Goal: Task Accomplishment & Management: Complete application form

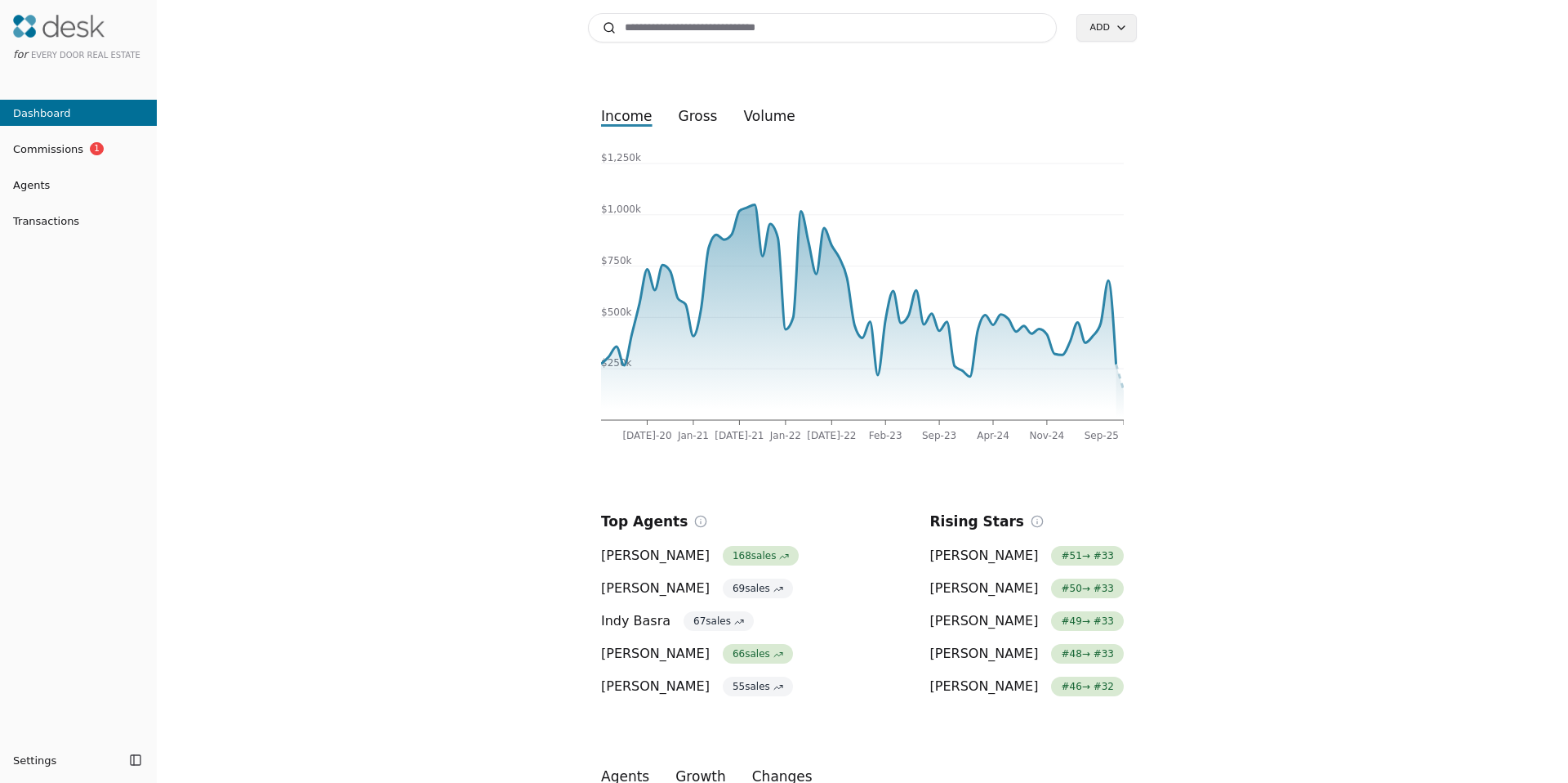
click at [644, 30] on input at bounding box center [822, 27] width 469 height 29
paste input "**********"
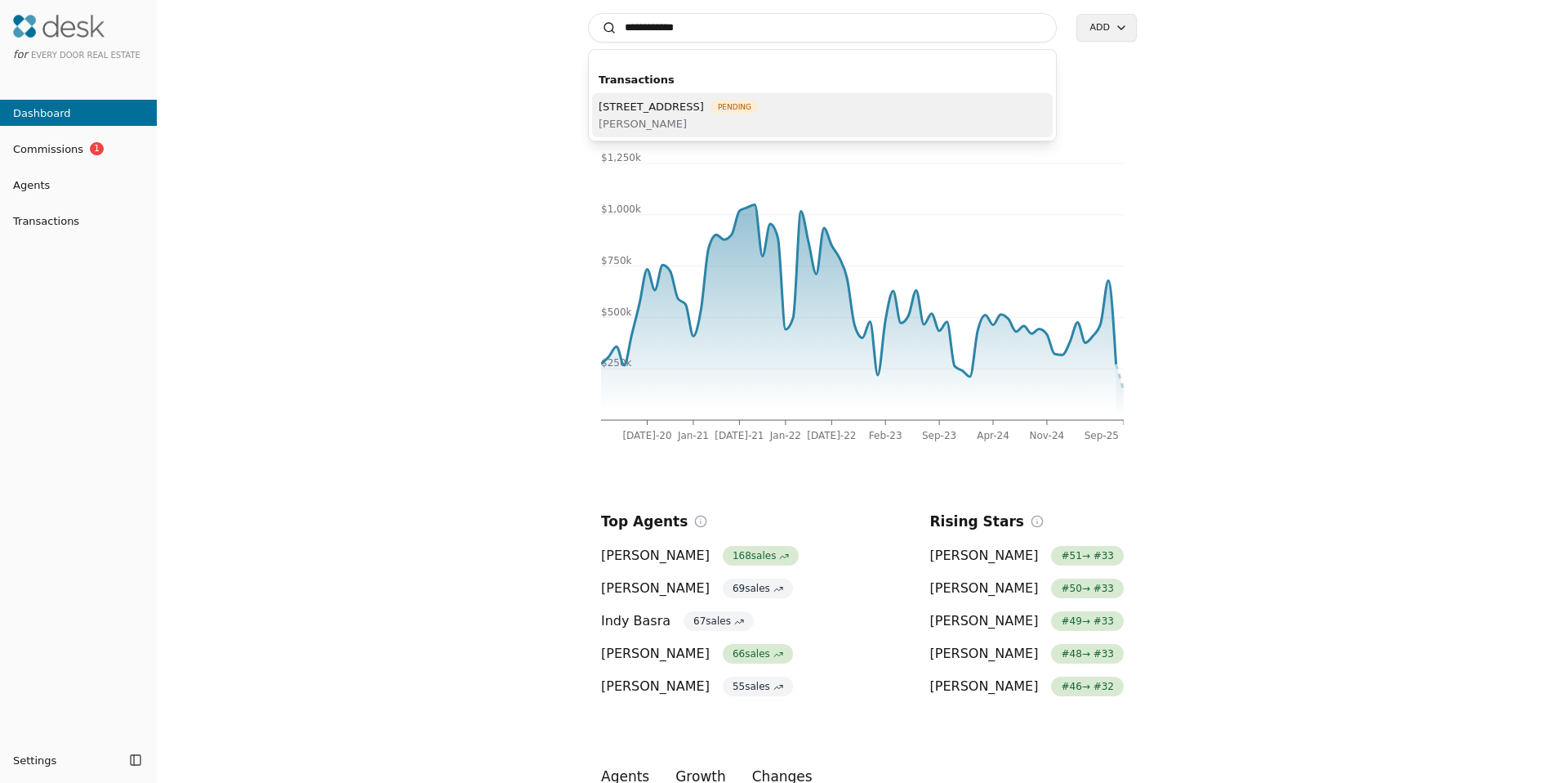
type input "**********"
click at [660, 101] on span "[STREET_ADDRESS]" at bounding box center [650, 107] width 105 height 17
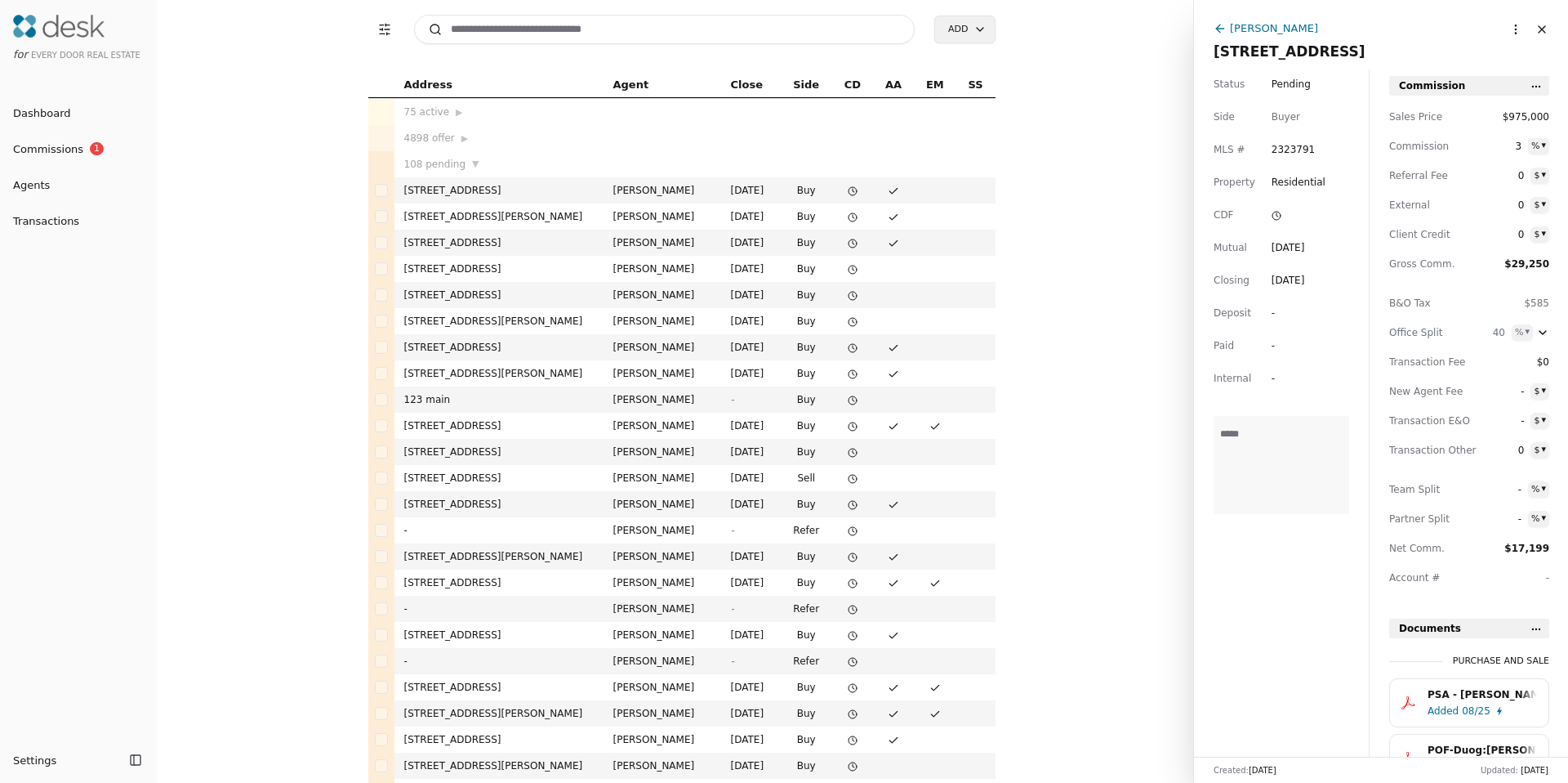
click at [1289, 29] on div "[PERSON_NAME]" at bounding box center [1274, 28] width 88 height 17
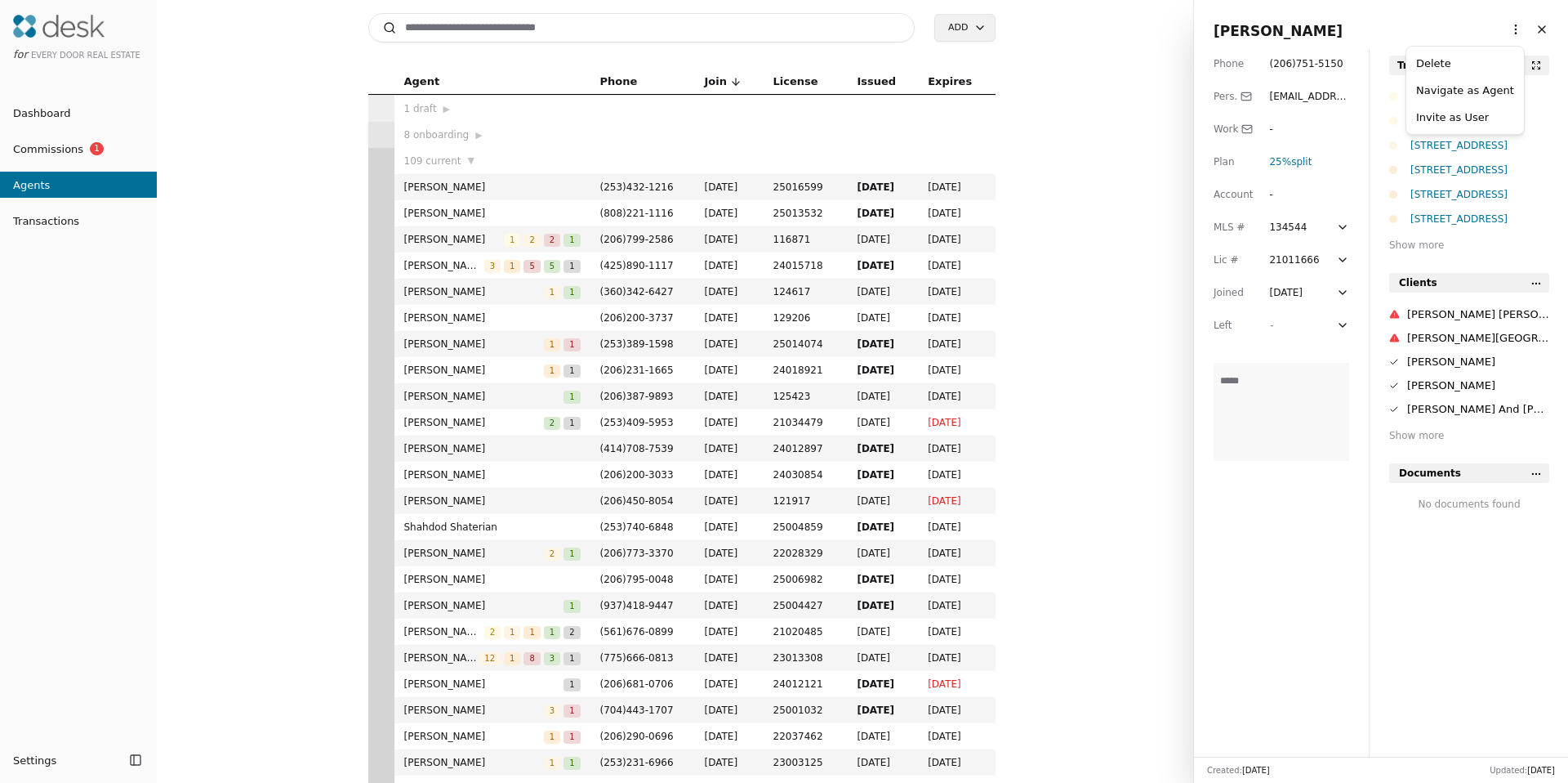
click at [1507, 29] on html "for Every Door Real Estate Dashboard Commissions 1 Agents Transactions Settings…" at bounding box center [784, 392] width 1568 height 783
drag, startPoint x: 1476, startPoint y: 80, endPoint x: 1414, endPoint y: 45, distance: 71.2
click at [1476, 80] on div "Navigate as Agent" at bounding box center [1466, 90] width 112 height 27
click at [1499, 27] on html "for Every Door Real Estate Dashboard Commissions 1 Agents Transactions Settings…" at bounding box center [784, 392] width 1568 height 783
click at [1465, 86] on link "Navigate as Agent" at bounding box center [1466, 90] width 98 height 17
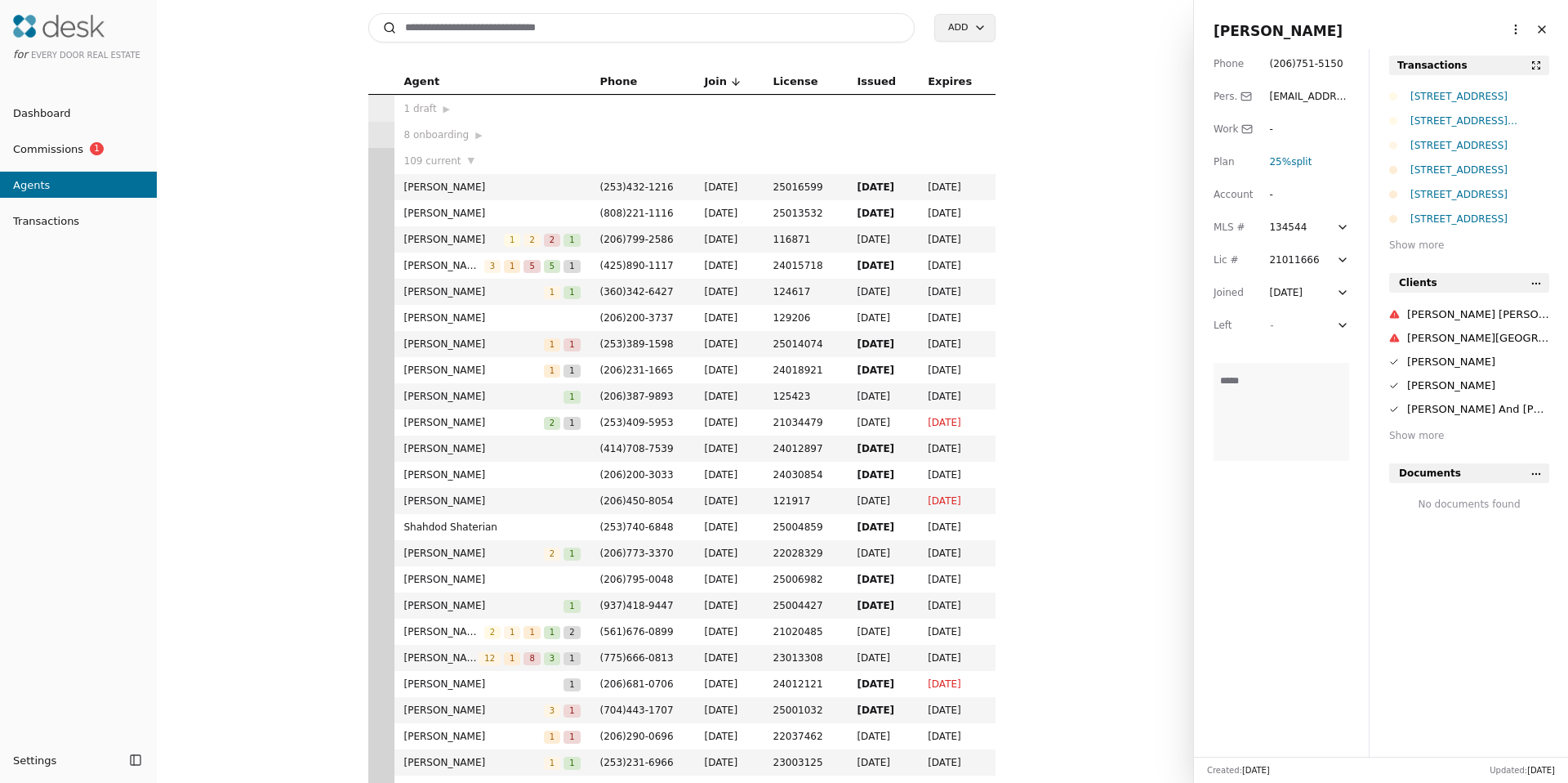
click at [338, 165] on div "Agent Phone Join License Issued Expires 1 draft ▶ 8 onboarding ▶ 109 current ▼ …" at bounding box center [681, 426] width 1024 height 714
click at [504, 26] on input at bounding box center [642, 27] width 547 height 29
paste input "**********"
type input "**********"
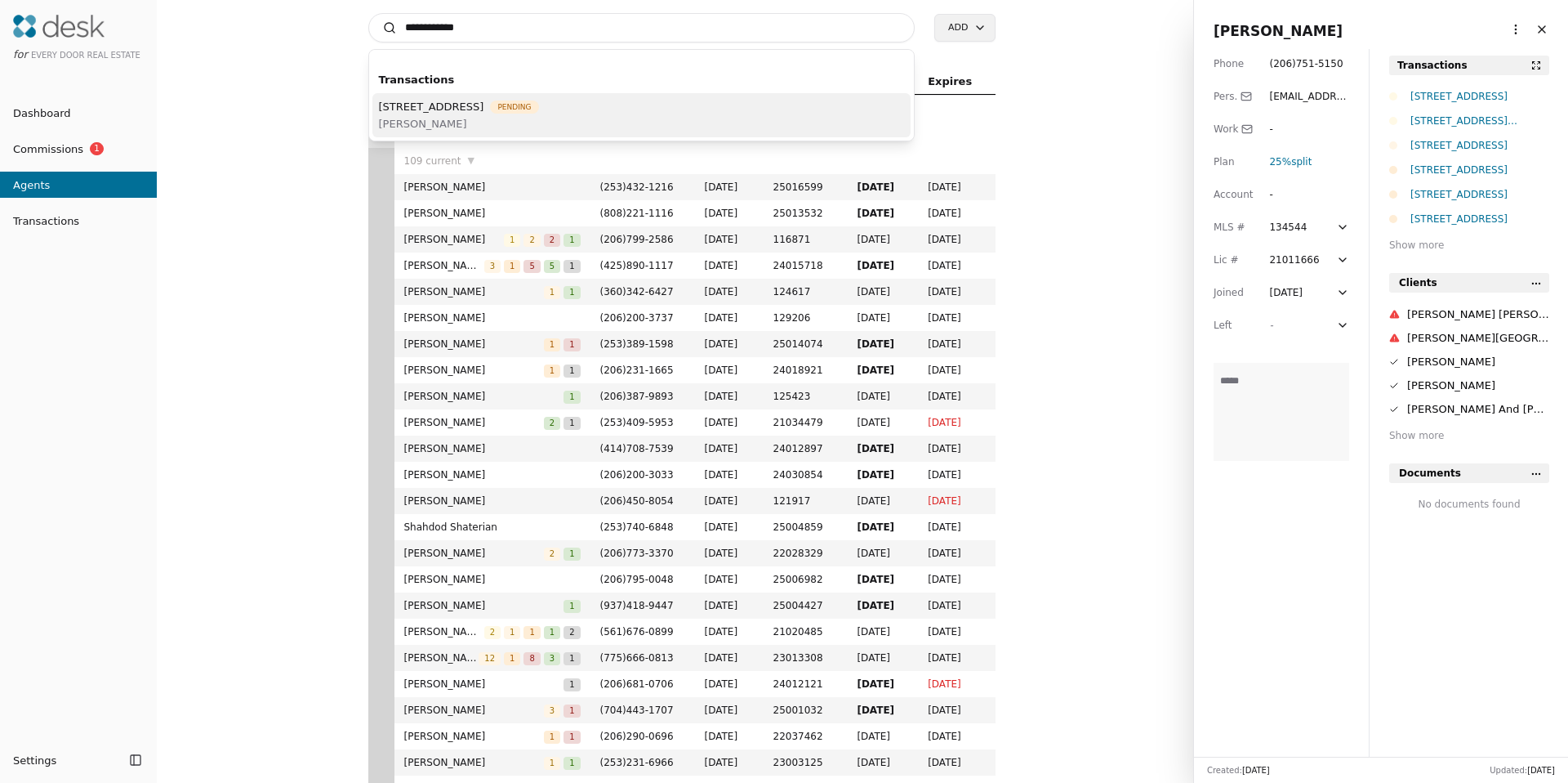
type input "**********"
click at [473, 107] on span "[STREET_ADDRESS]" at bounding box center [431, 107] width 105 height 17
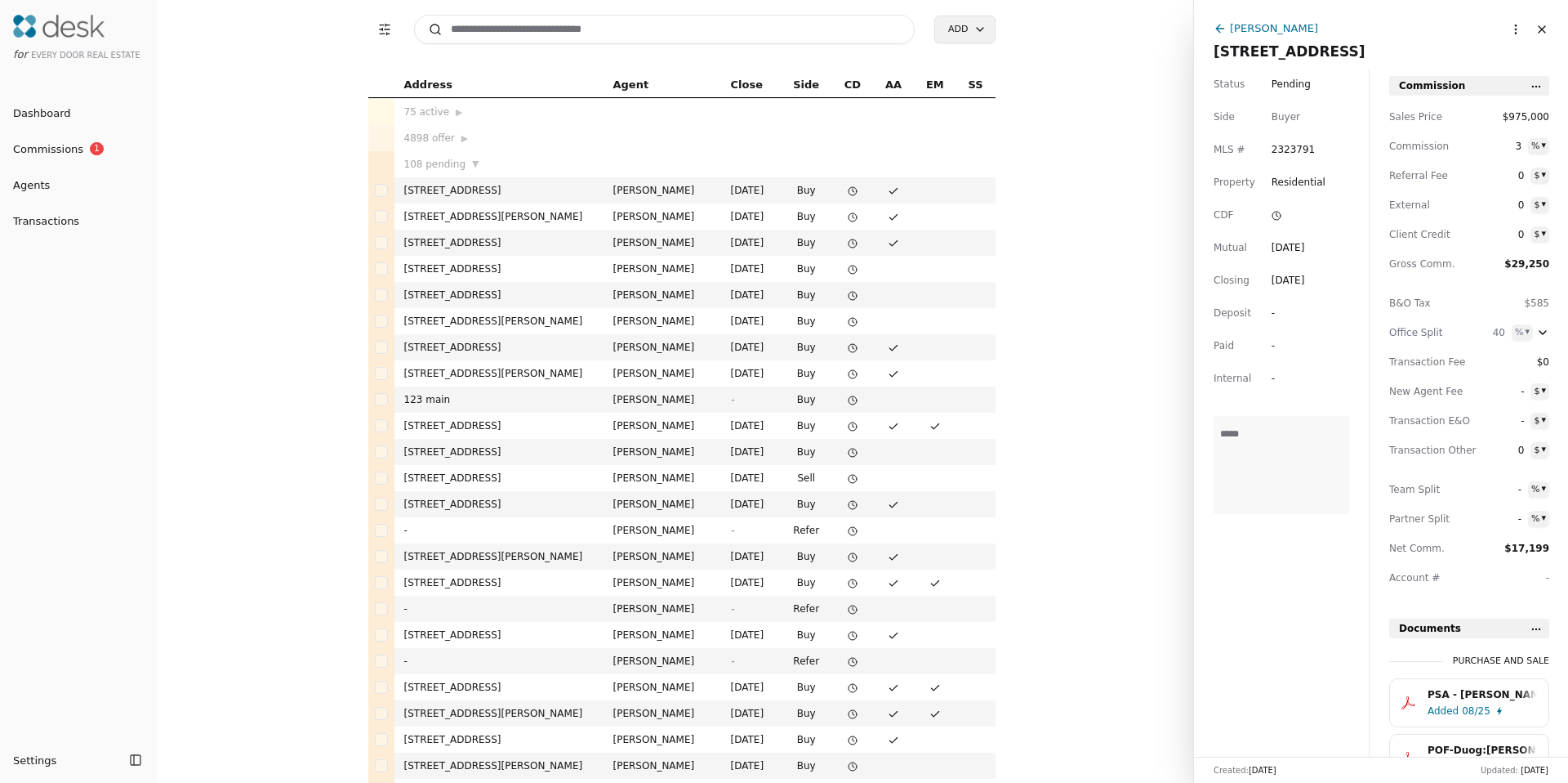
click at [1249, 32] on div "[PERSON_NAME]" at bounding box center [1274, 28] width 88 height 17
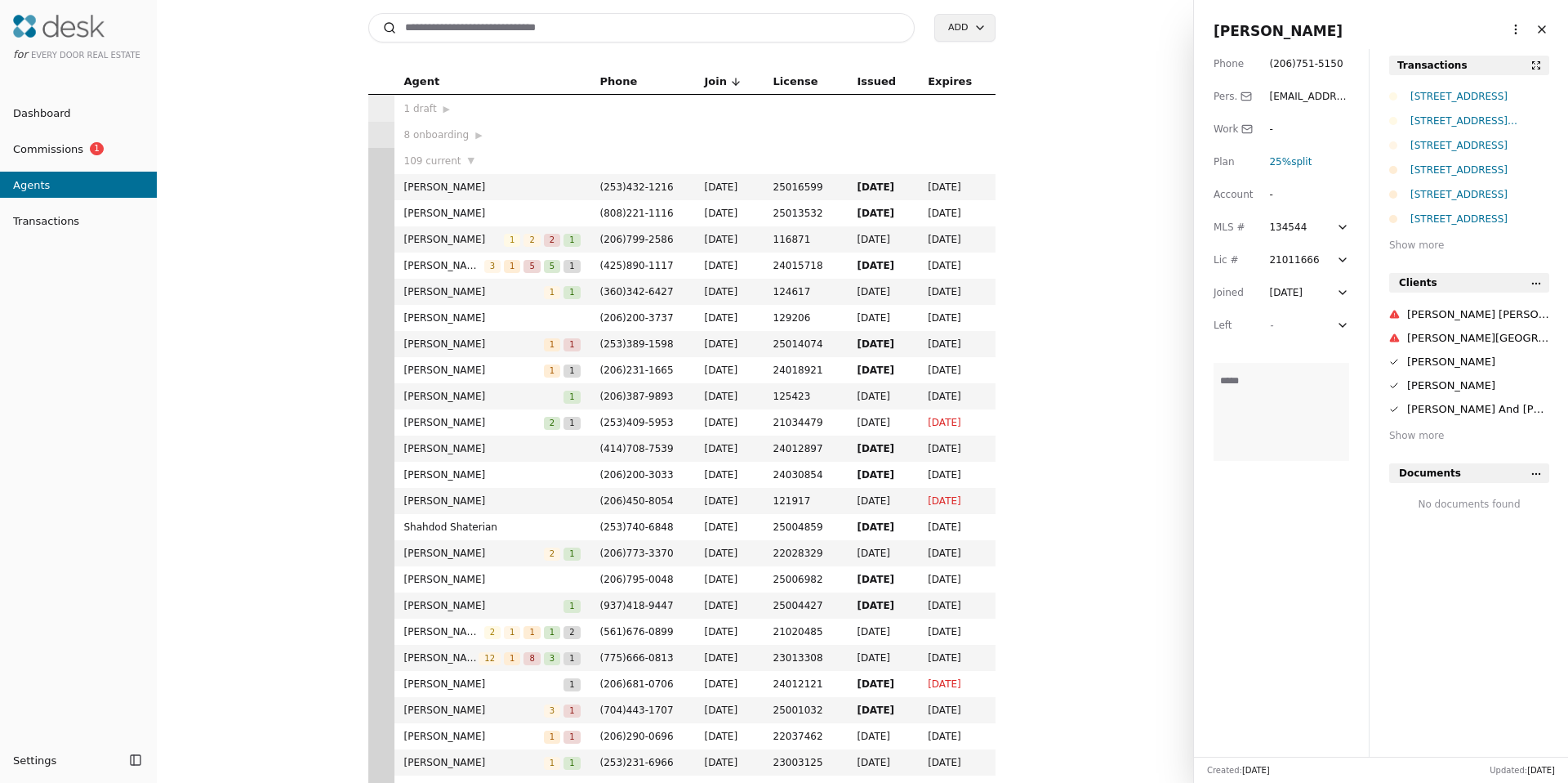
click at [797, 34] on input at bounding box center [642, 27] width 547 height 29
click at [1495, 28] on html "for Every Door Real Estate Dashboard Commissions 1 Agents Transactions Settings…" at bounding box center [784, 392] width 1568 height 783
click at [1399, 240] on html "for Every Door Real Estate Dashboard Commissions 1 Agents Transactions Settings…" at bounding box center [784, 392] width 1568 height 783
click at [1445, 171] on div "[STREET_ADDRESS]" at bounding box center [1479, 169] width 139 height 16
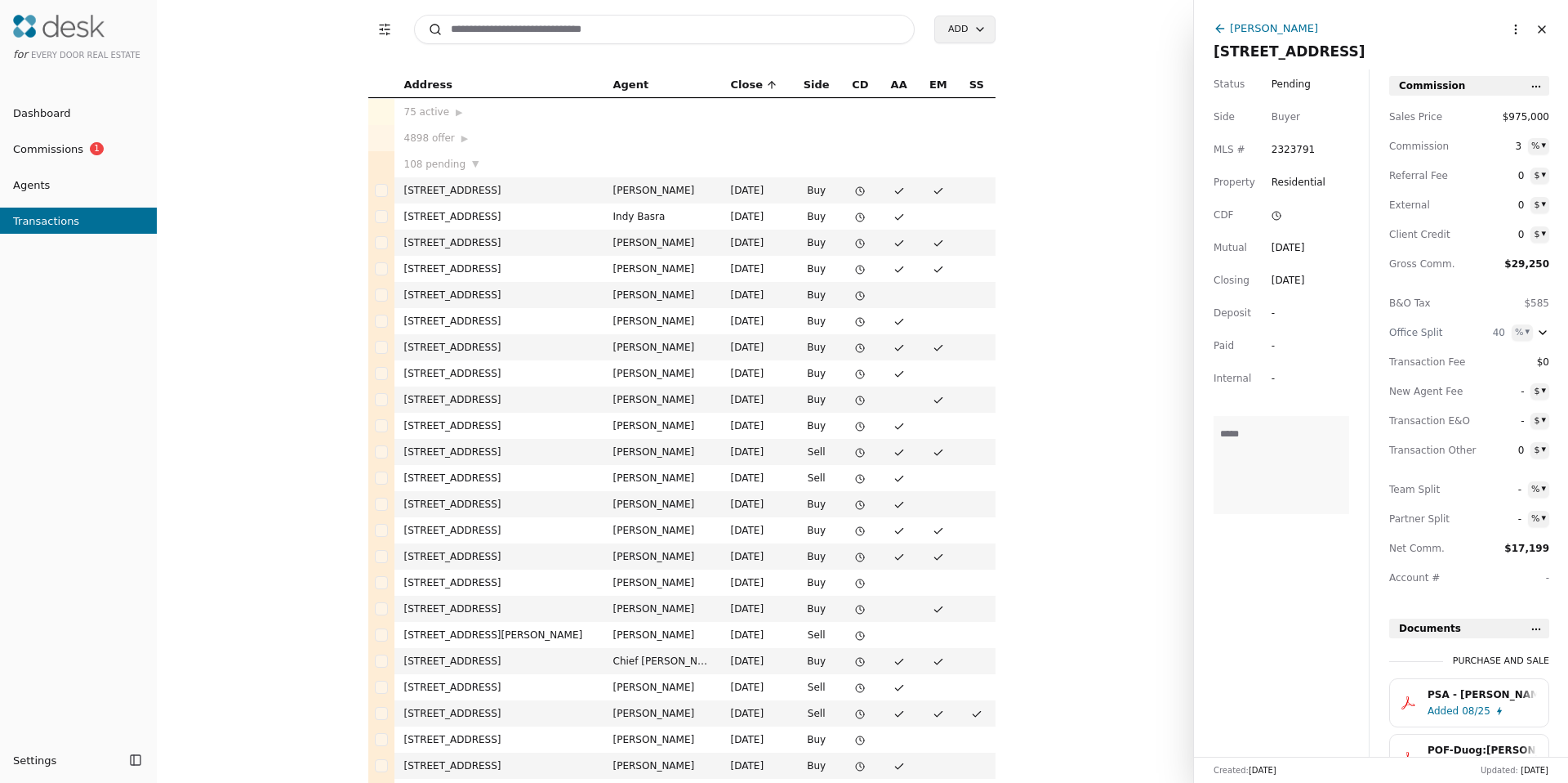
click at [1288, 51] on span "[STREET_ADDRESS]" at bounding box center [1289, 51] width 152 height 16
click at [1288, 51] on input "**********" at bounding box center [1381, 51] width 335 height 16
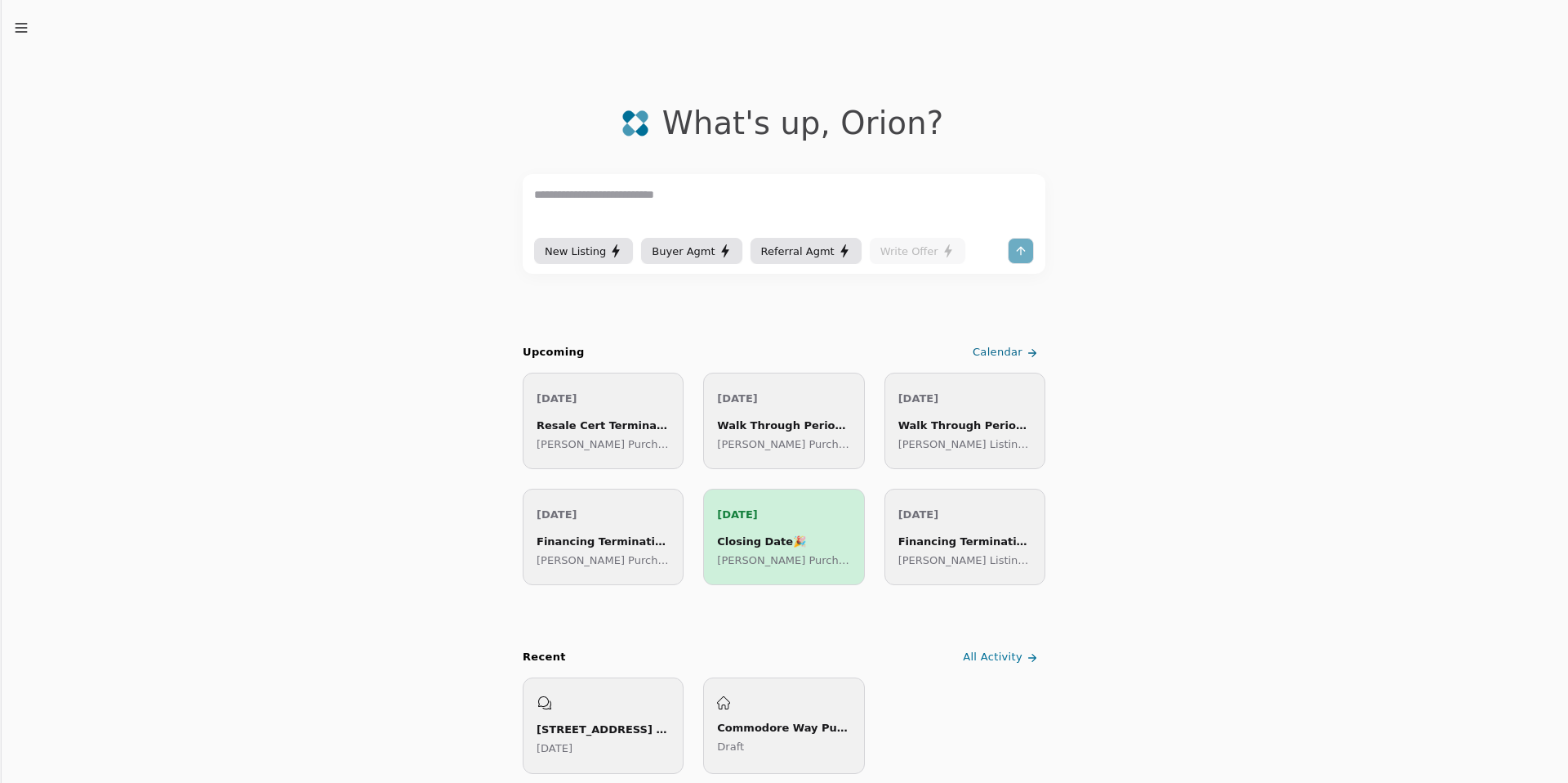
click at [21, 32] on line "button" at bounding box center [20, 32] width 10 height 0
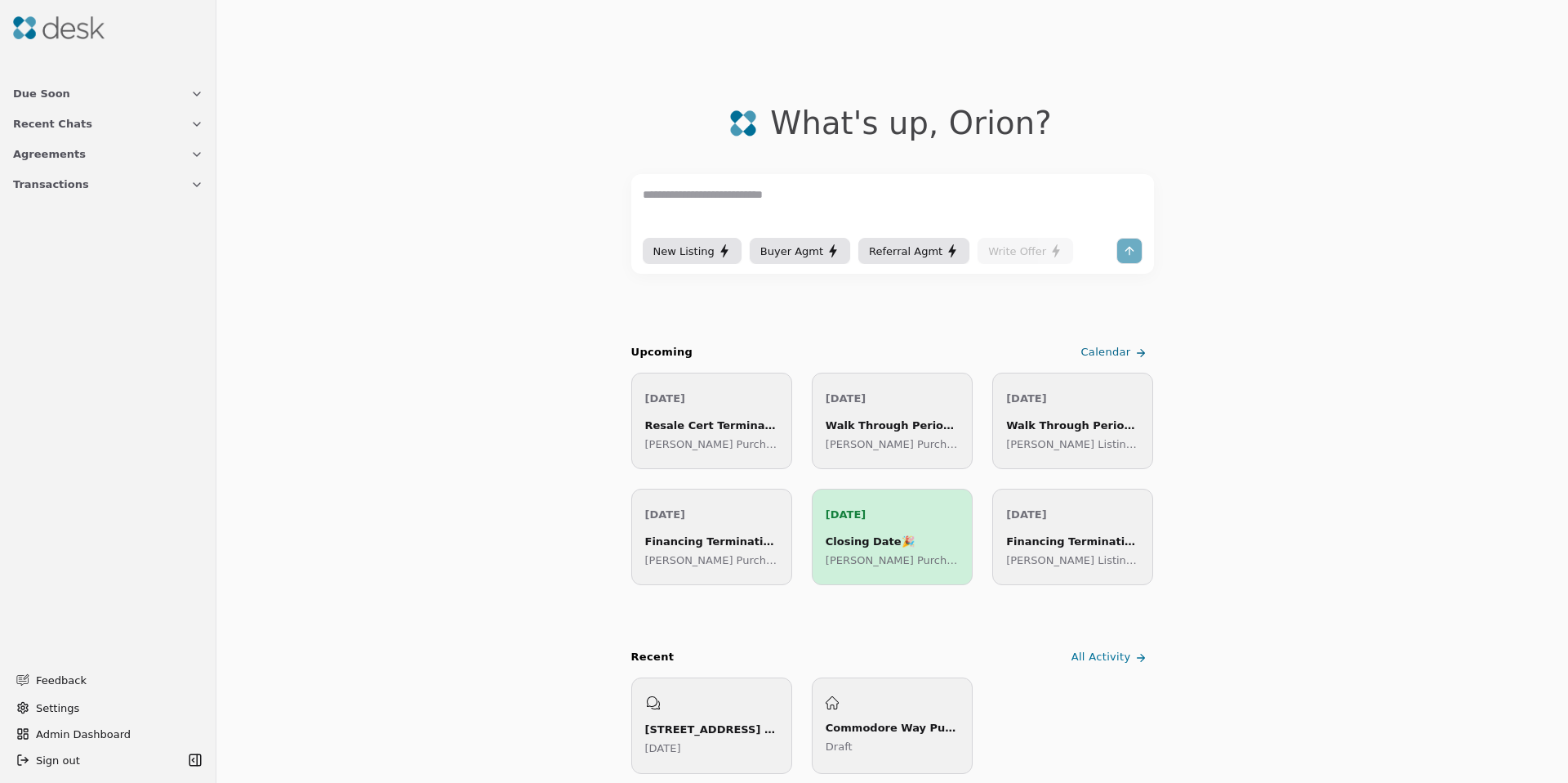
click at [61, 181] on span "Transactions" at bounding box center [51, 184] width 76 height 17
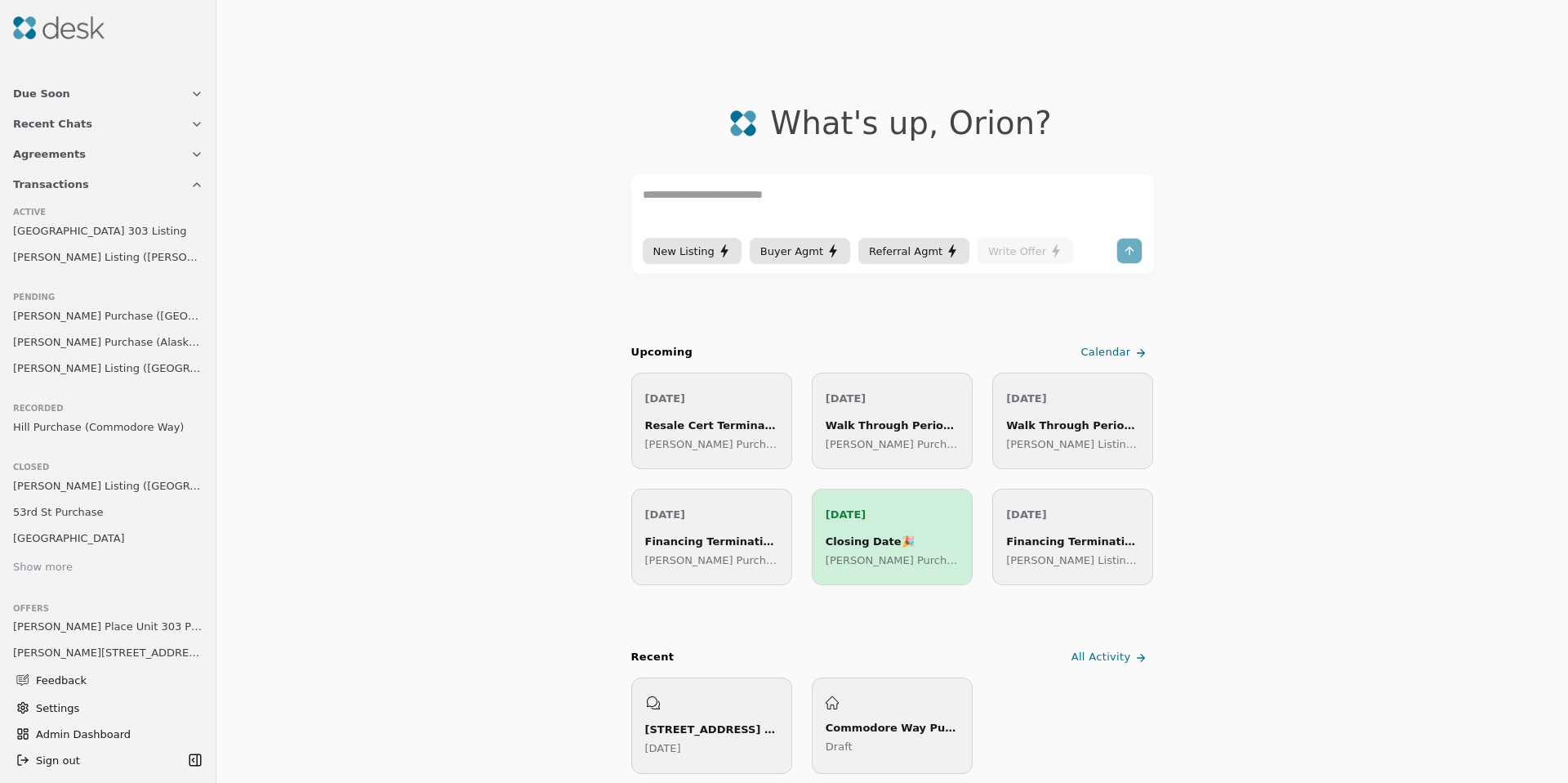
click at [110, 342] on span "Duong Purchase (Alaskan Way)" at bounding box center [108, 342] width 190 height 17
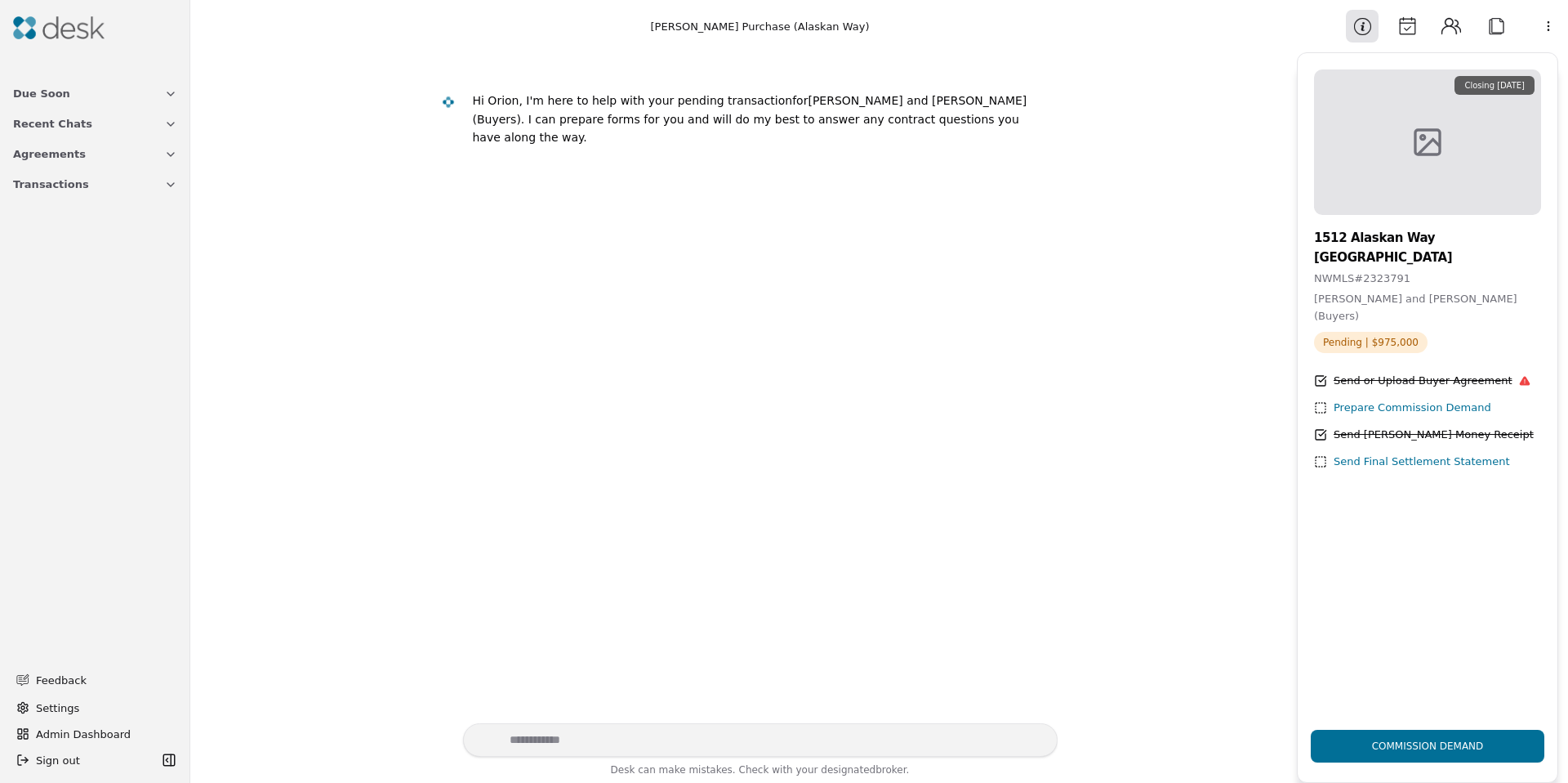
click at [1562, 22] on html "Due Soon Recent Chats Agreements Transactions Feedback Settings Admin Dashboard…" at bounding box center [784, 392] width 1568 height 783
click at [1490, 113] on div "Available Actions" at bounding box center [1507, 117] width 127 height 27
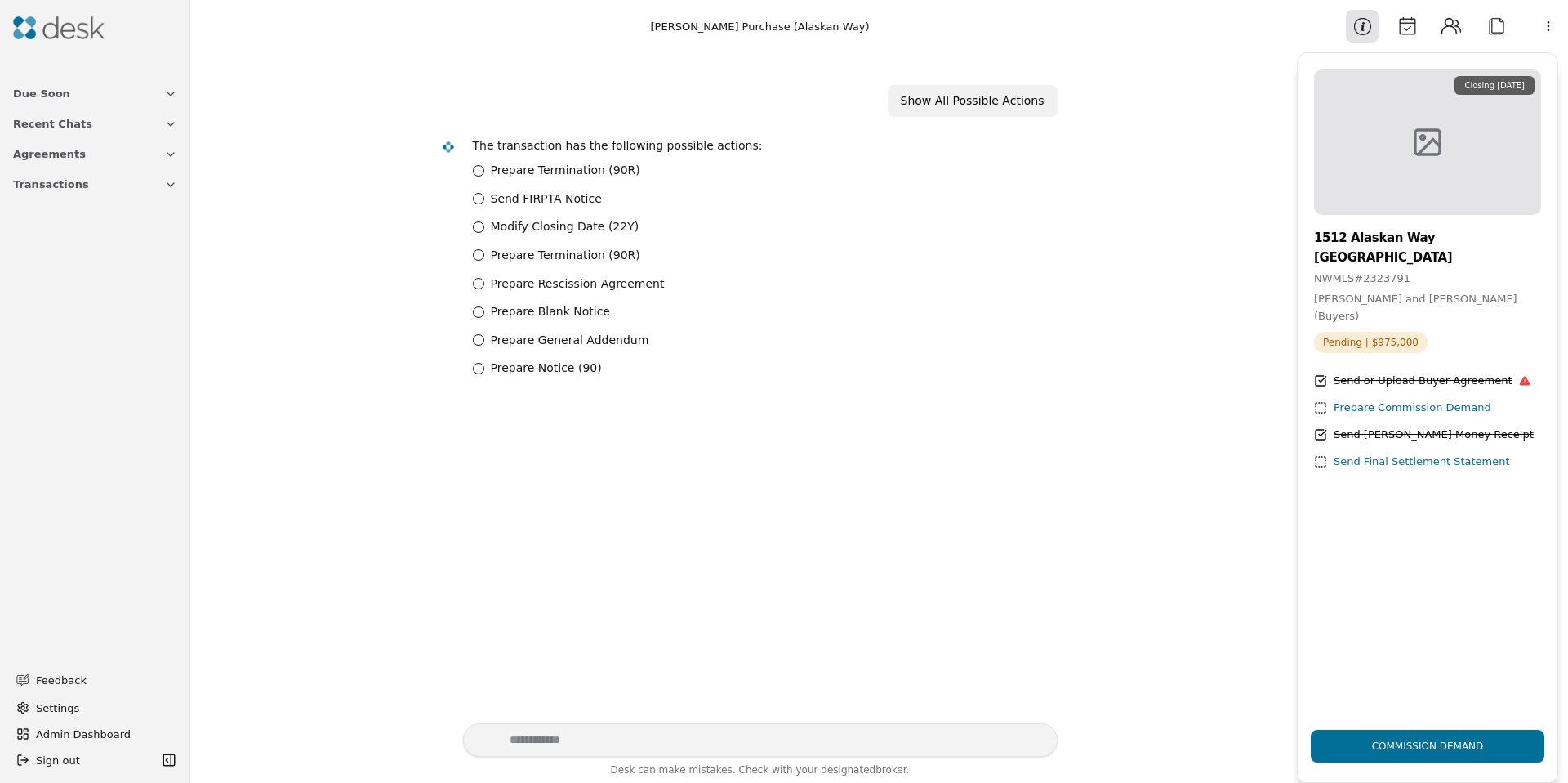
click at [527, 336] on label "Prepare General Addendum" at bounding box center [570, 340] width 159 height 19
click at [484, 336] on Addendum "Prepare General Addendum" at bounding box center [478, 339] width 11 height 11
click at [577, 430] on input "text" at bounding box center [603, 430] width 262 height 29
drag, startPoint x: 1417, startPoint y: 24, endPoint x: 1426, endPoint y: 26, distance: 9.2
click at [1417, 25] on button "Calendar" at bounding box center [1407, 26] width 33 height 33
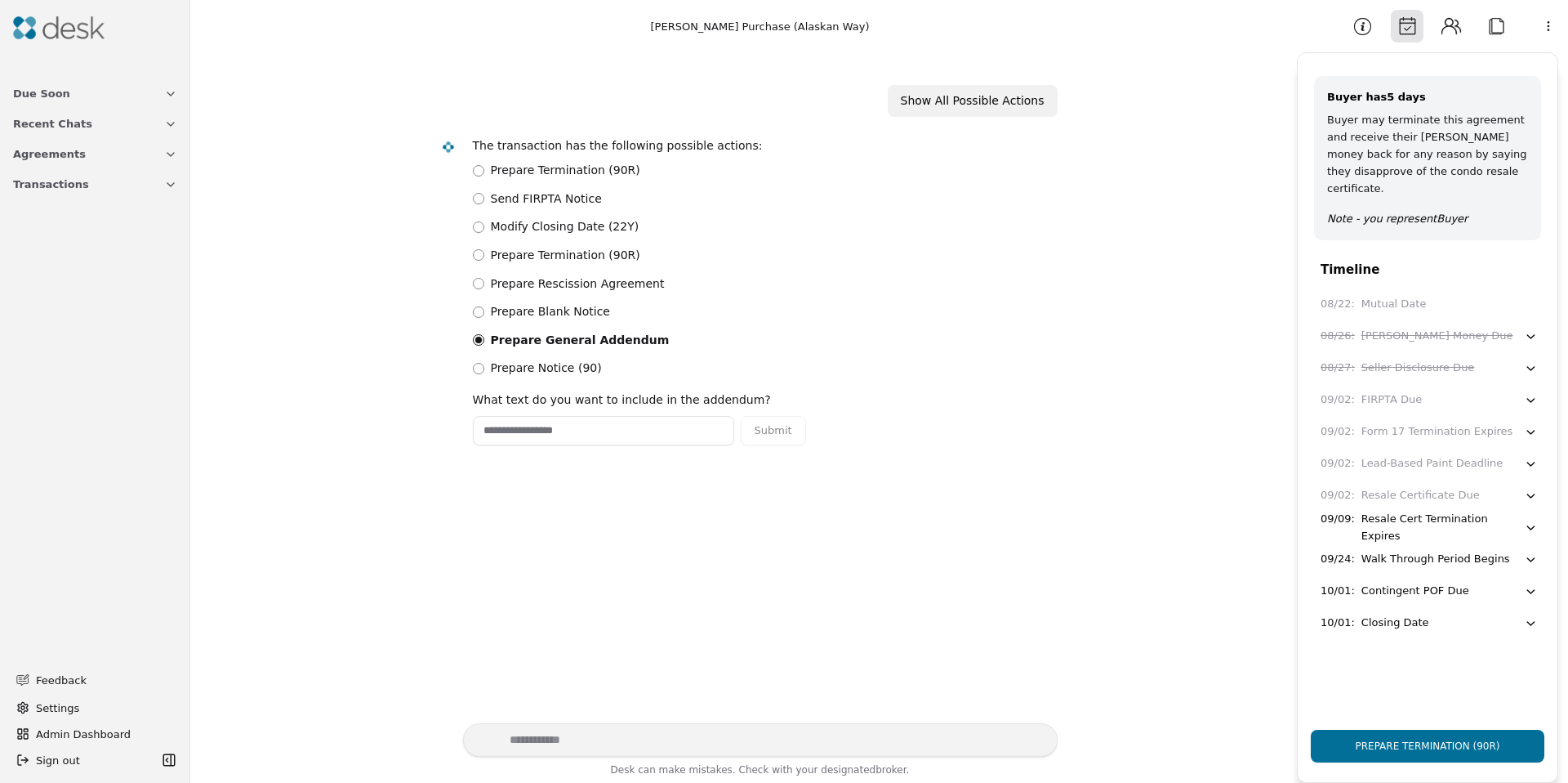
click at [1456, 27] on button "Contacts" at bounding box center [1451, 26] width 33 height 33
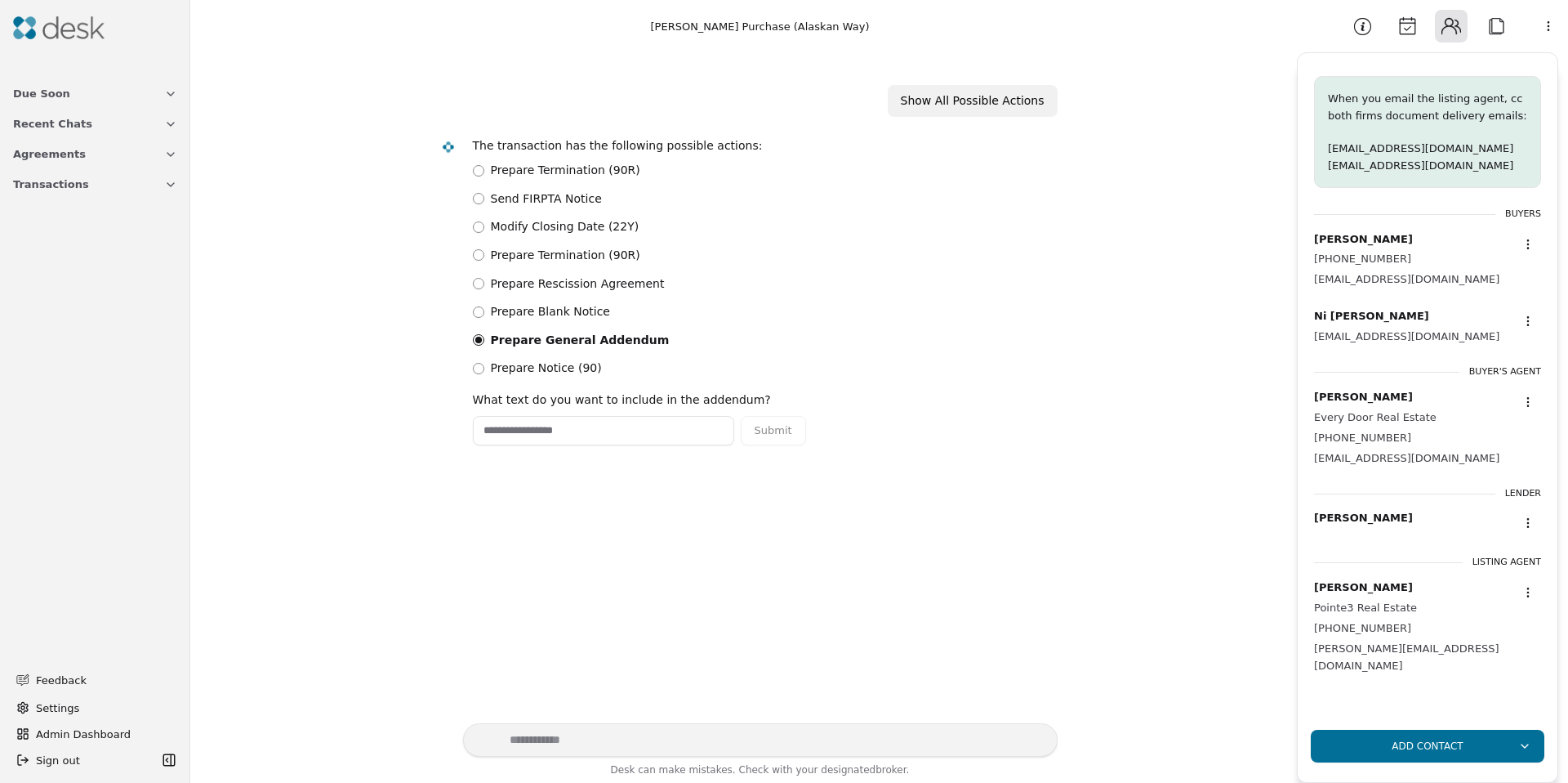
click at [80, 184] on button "Transactions" at bounding box center [95, 184] width 183 height 30
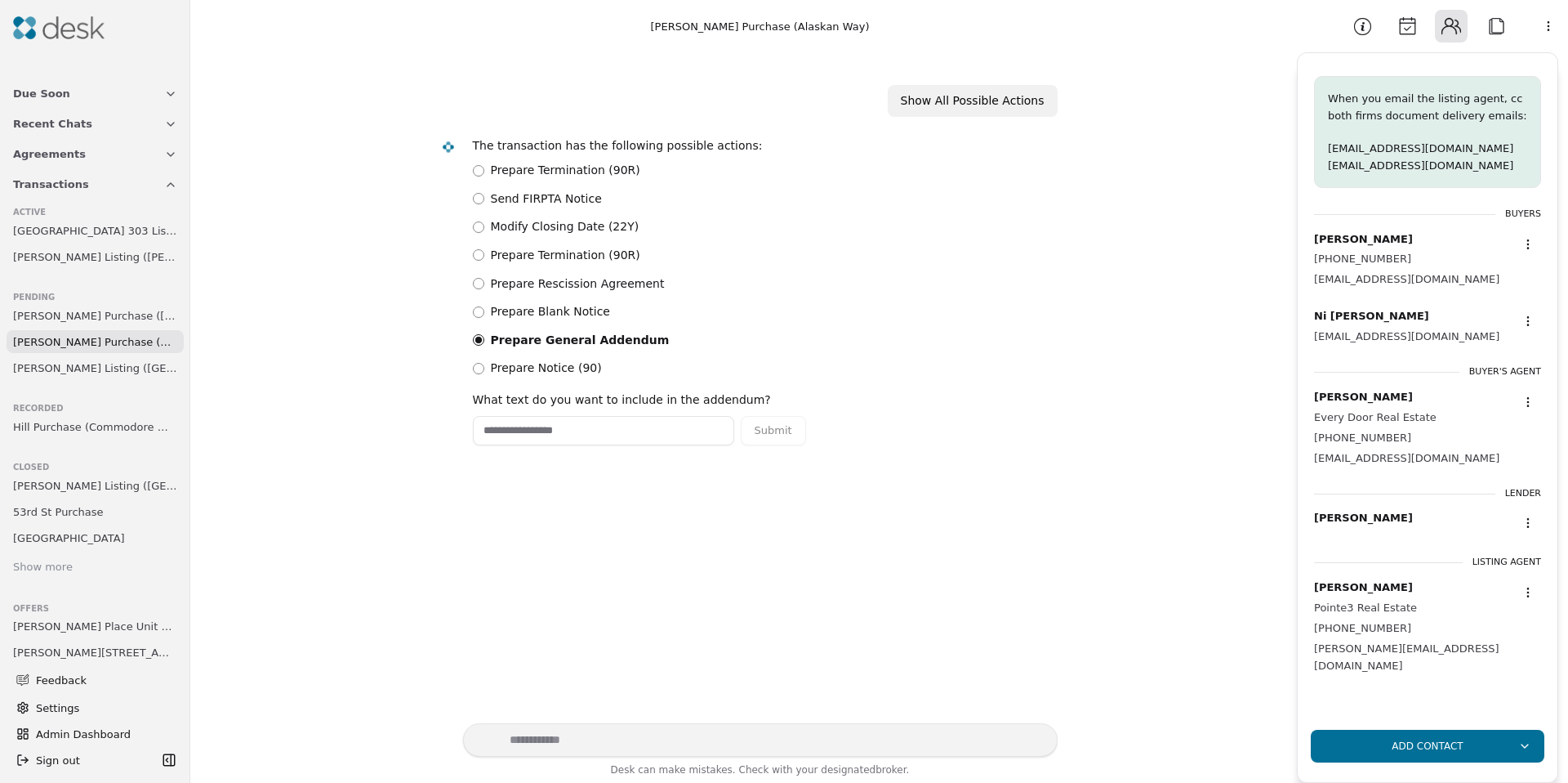
click at [62, 341] on span "Duong Purchase (Alaskan Way)" at bounding box center [95, 342] width 164 height 17
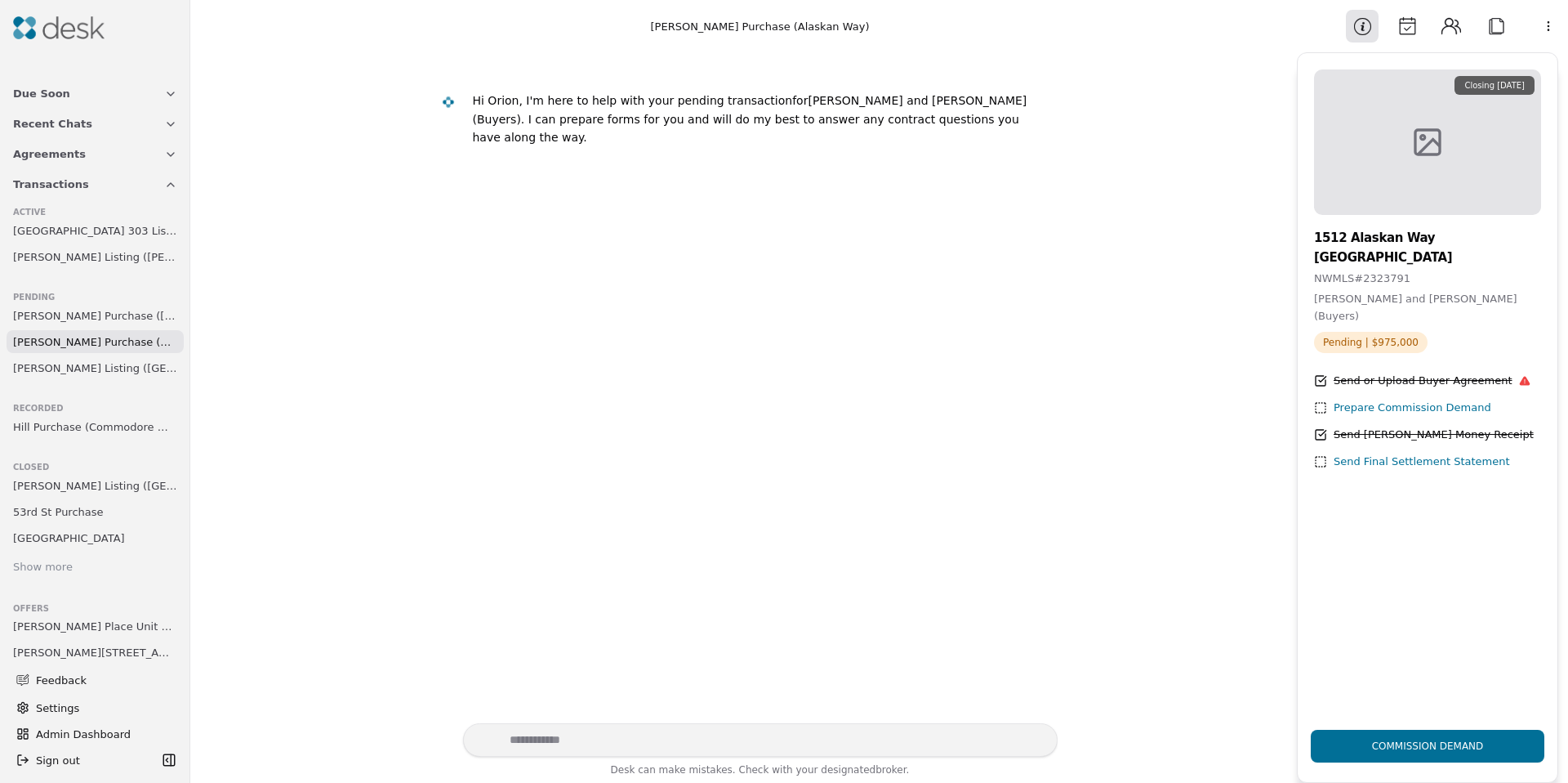
click at [1451, 28] on button "Contacts" at bounding box center [1451, 26] width 33 height 33
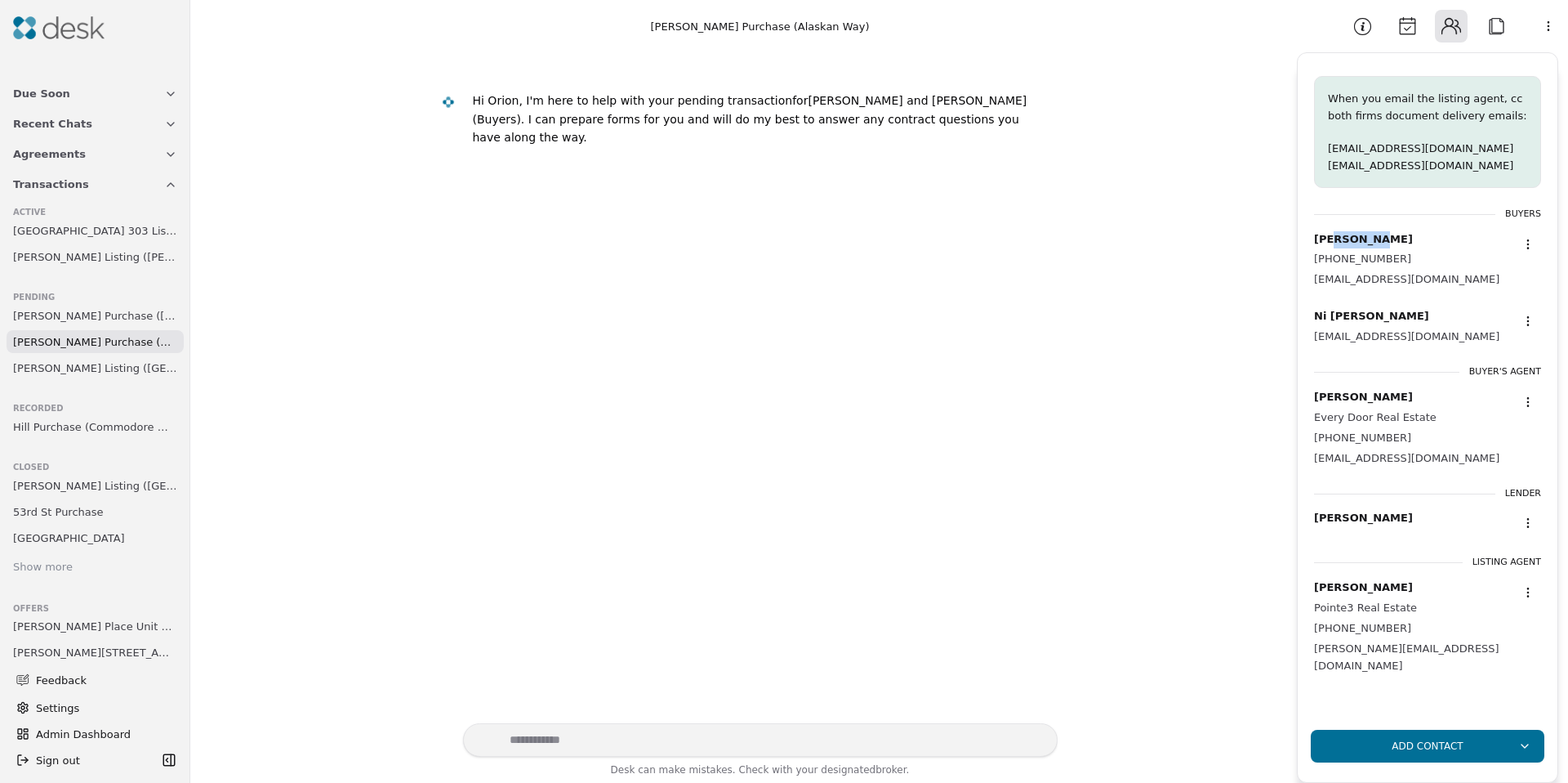
click at [1410, 234] on div "Eric Duong" at bounding box center [1407, 240] width 185 height 17
drag, startPoint x: 1320, startPoint y: 318, endPoint x: 1375, endPoint y: 317, distance: 55.0
click at [1375, 318] on div "Ni Trinh" at bounding box center [1407, 317] width 185 height 17
click at [1555, 26] on html "Due Soon Recent Chats Agreements Transactions Active Beach Drive Unit 303 Listi…" at bounding box center [784, 392] width 1568 height 783
click at [1501, 122] on div "Available Actions" at bounding box center [1507, 117] width 127 height 27
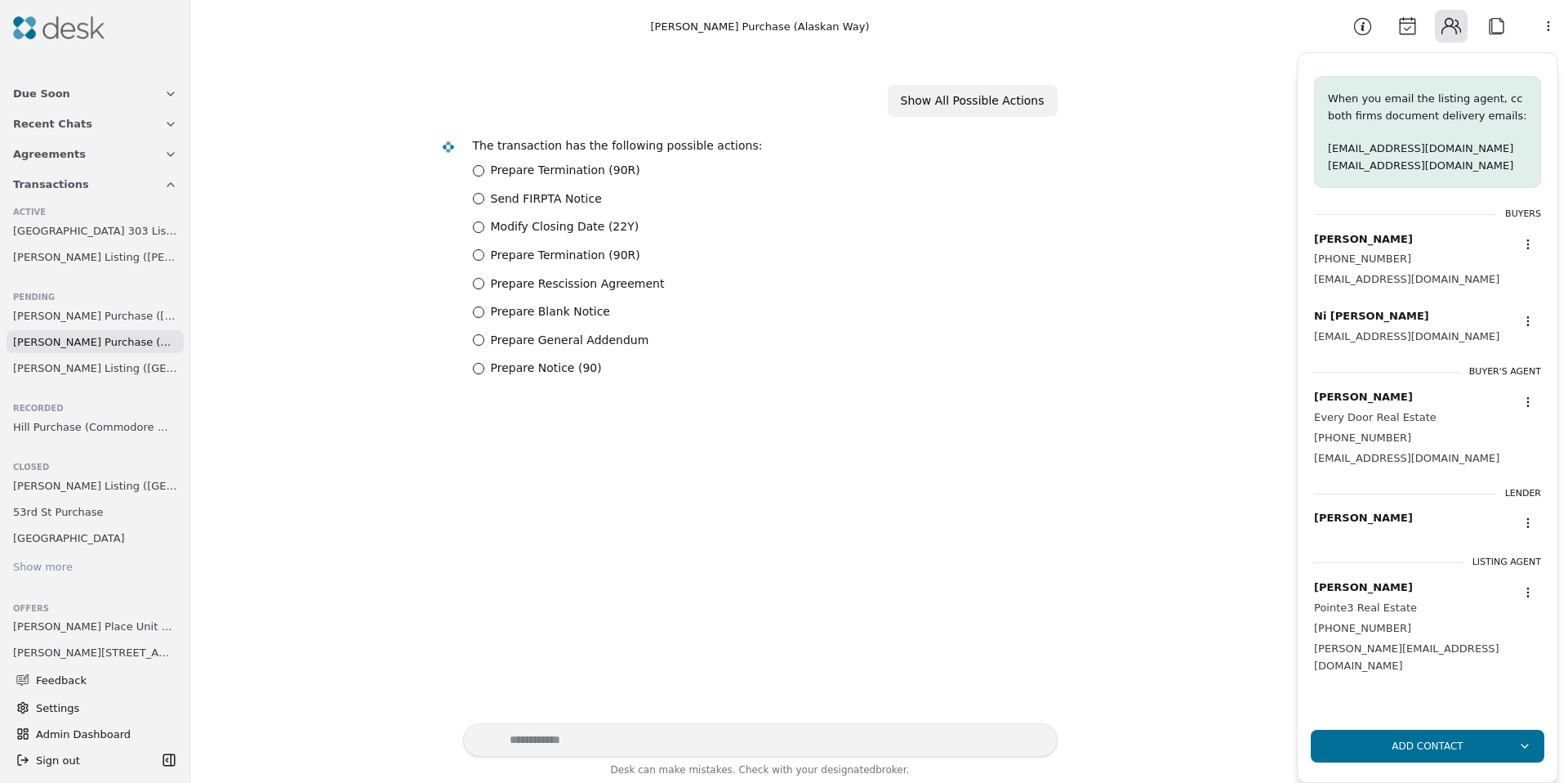
click at [522, 340] on label "Prepare General Addendum" at bounding box center [570, 340] width 159 height 19
click at [484, 340] on Addendum "Prepare General Addendum" at bounding box center [478, 339] width 11 height 11
click at [572, 436] on input "text" at bounding box center [603, 430] width 262 height 29
drag, startPoint x: 482, startPoint y: 400, endPoint x: 658, endPoint y: 406, distance: 176.1
click at [659, 404] on div "What text do you want to include in the addendum?" at bounding box center [621, 400] width 298 height 19
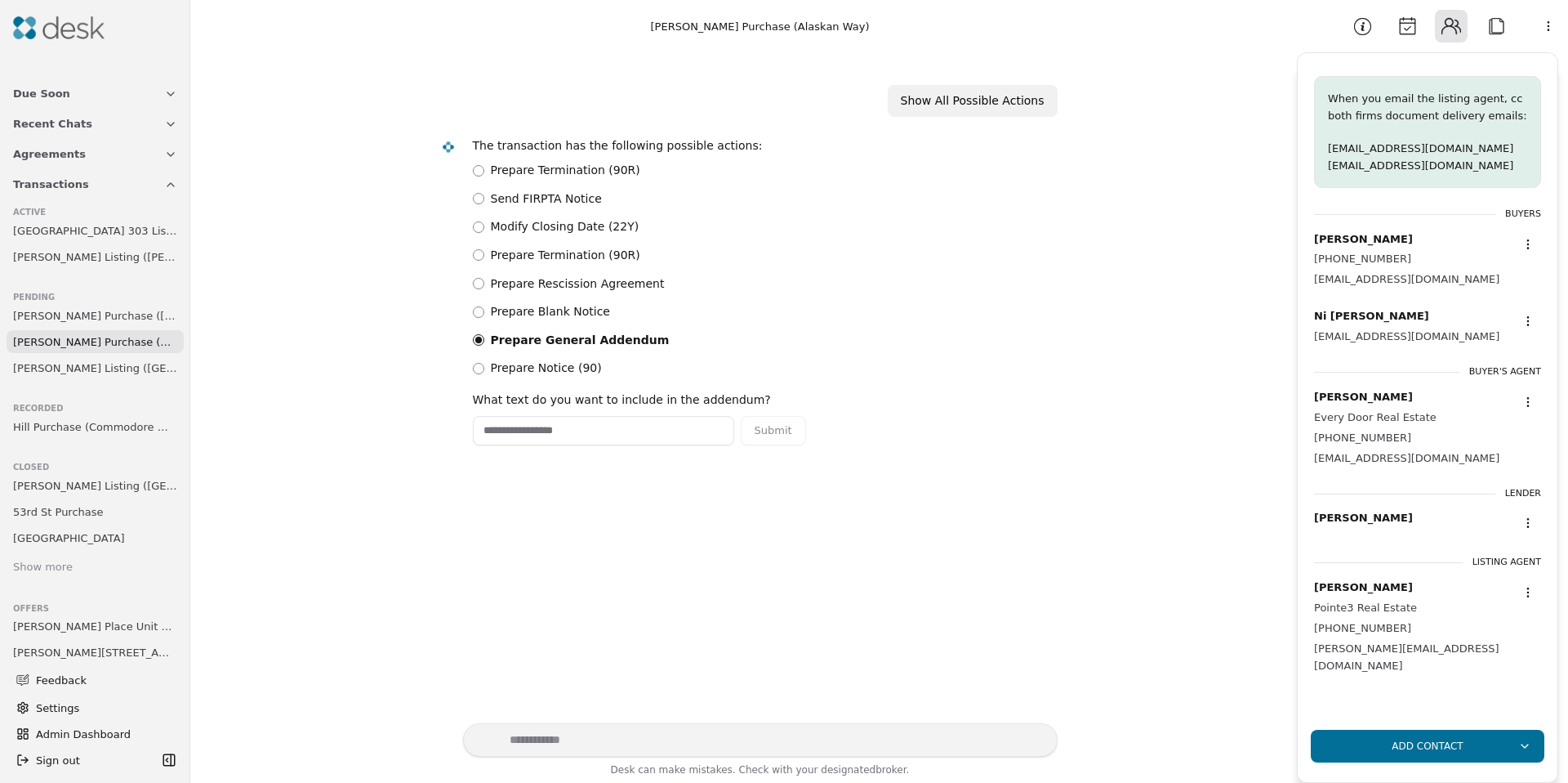
click at [582, 433] on input "text" at bounding box center [603, 430] width 262 height 29
paste input "**********"
drag, startPoint x: 481, startPoint y: 431, endPoint x: 526, endPoint y: 449, distance: 48.5
click at [481, 431] on input "**********" at bounding box center [603, 430] width 262 height 29
drag, startPoint x: 623, startPoint y: 430, endPoint x: 629, endPoint y: 450, distance: 20.9
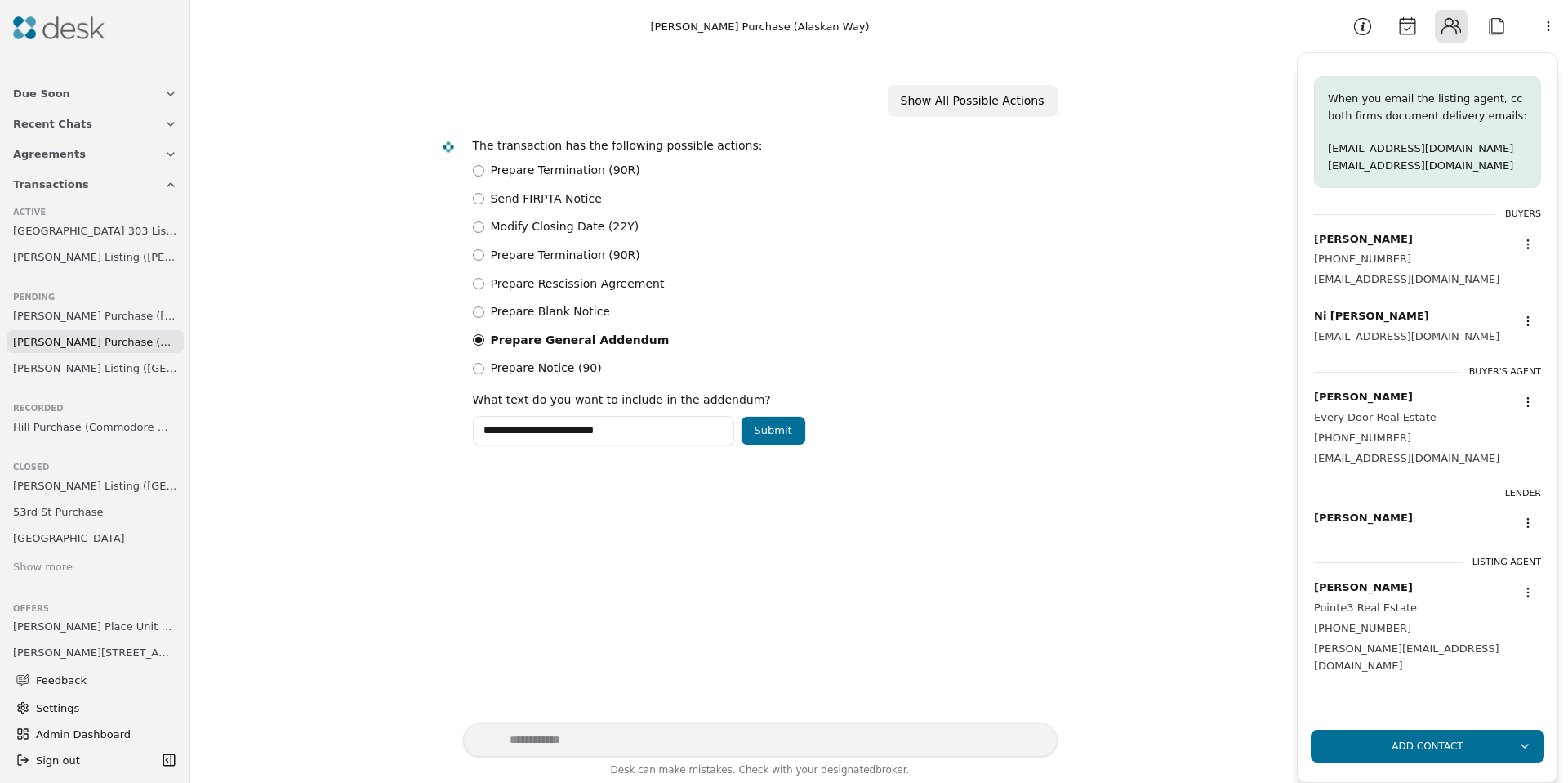
click at [623, 429] on input "**********" at bounding box center [603, 430] width 262 height 29
paste input "**********"
drag, startPoint x: 592, startPoint y: 437, endPoint x: 447, endPoint y: 432, distance: 145.1
click at [447, 432] on div "**********" at bounding box center [744, 290] width 628 height 328
click at [609, 436] on input "**********" at bounding box center [603, 430] width 262 height 29
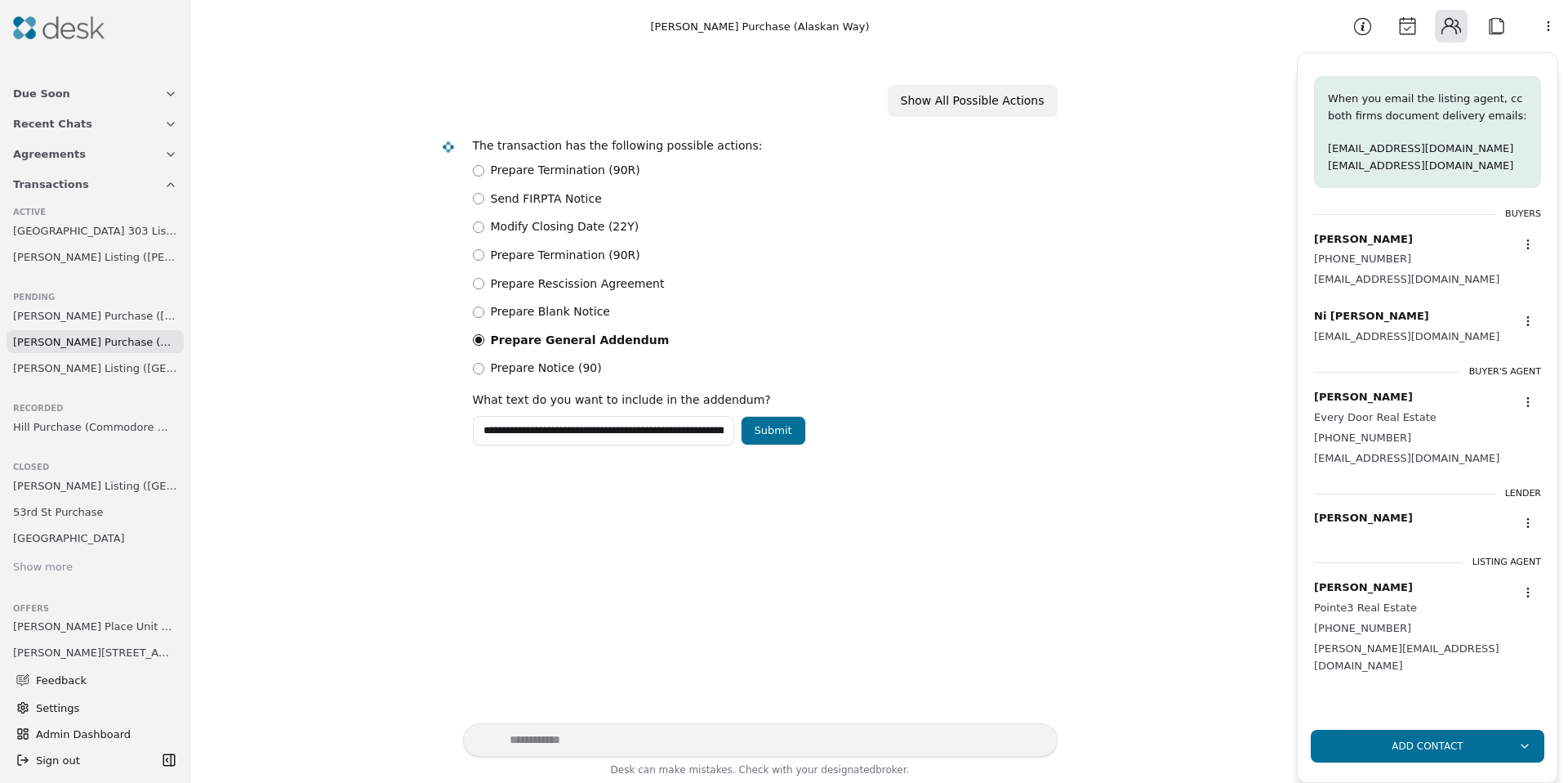
click at [605, 433] on input "**********" at bounding box center [603, 430] width 262 height 29
drag, startPoint x: 616, startPoint y: 433, endPoint x: 838, endPoint y: 435, distance: 222.0
click at [893, 434] on div "**********" at bounding box center [758, 430] width 572 height 29
paste input "**********"
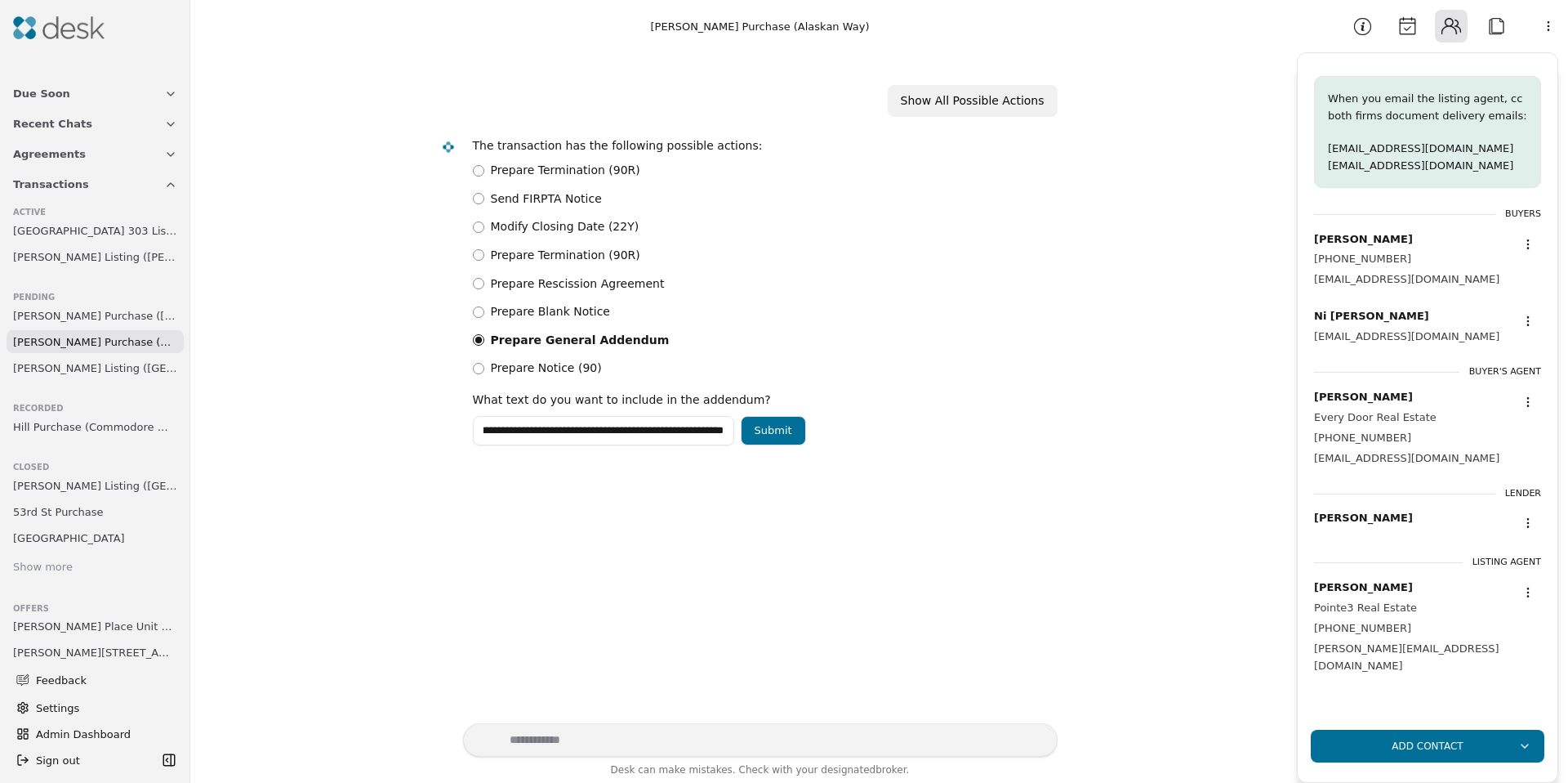
scroll to position [0, 0]
drag, startPoint x: 638, startPoint y: 426, endPoint x: 911, endPoint y: 428, distance: 273.0
click at [920, 427] on div "**********" at bounding box center [758, 430] width 572 height 29
paste input "**********"
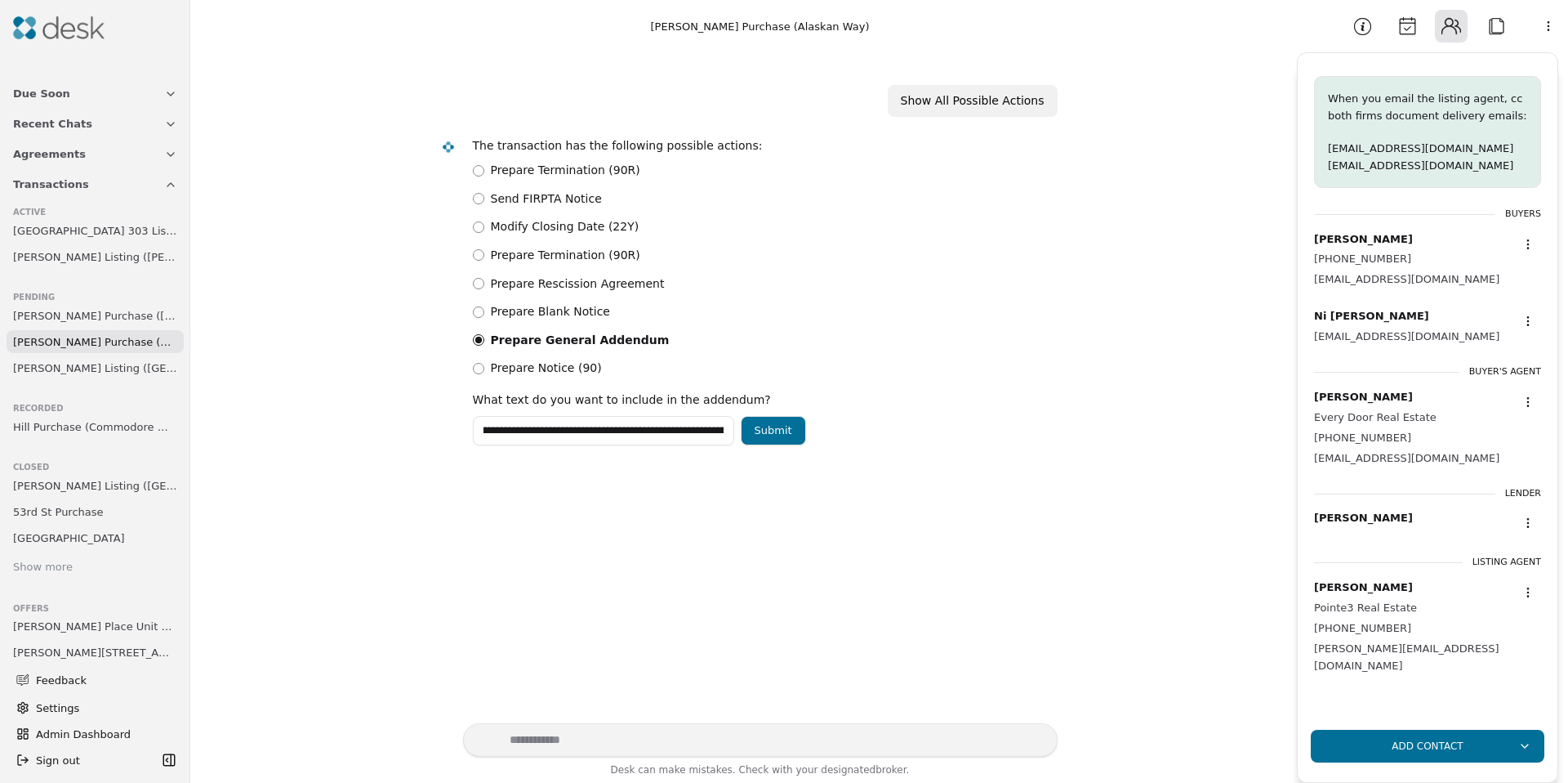
scroll to position [0, 958]
type input "**********"
click at [773, 428] on button "Submit" at bounding box center [773, 430] width 65 height 29
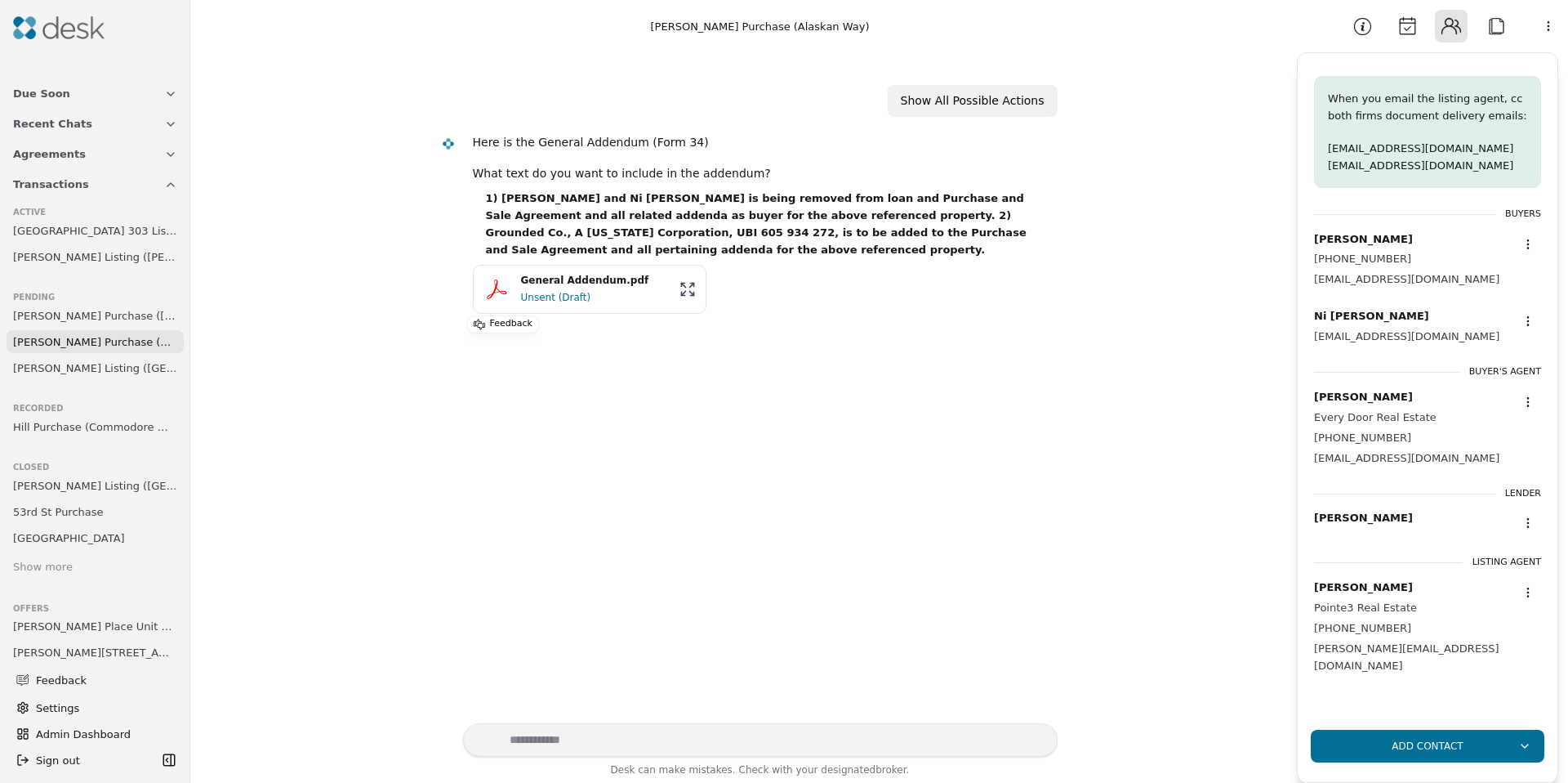
click at [596, 294] on div "Unsent (Draft)" at bounding box center [594, 297] width 148 height 16
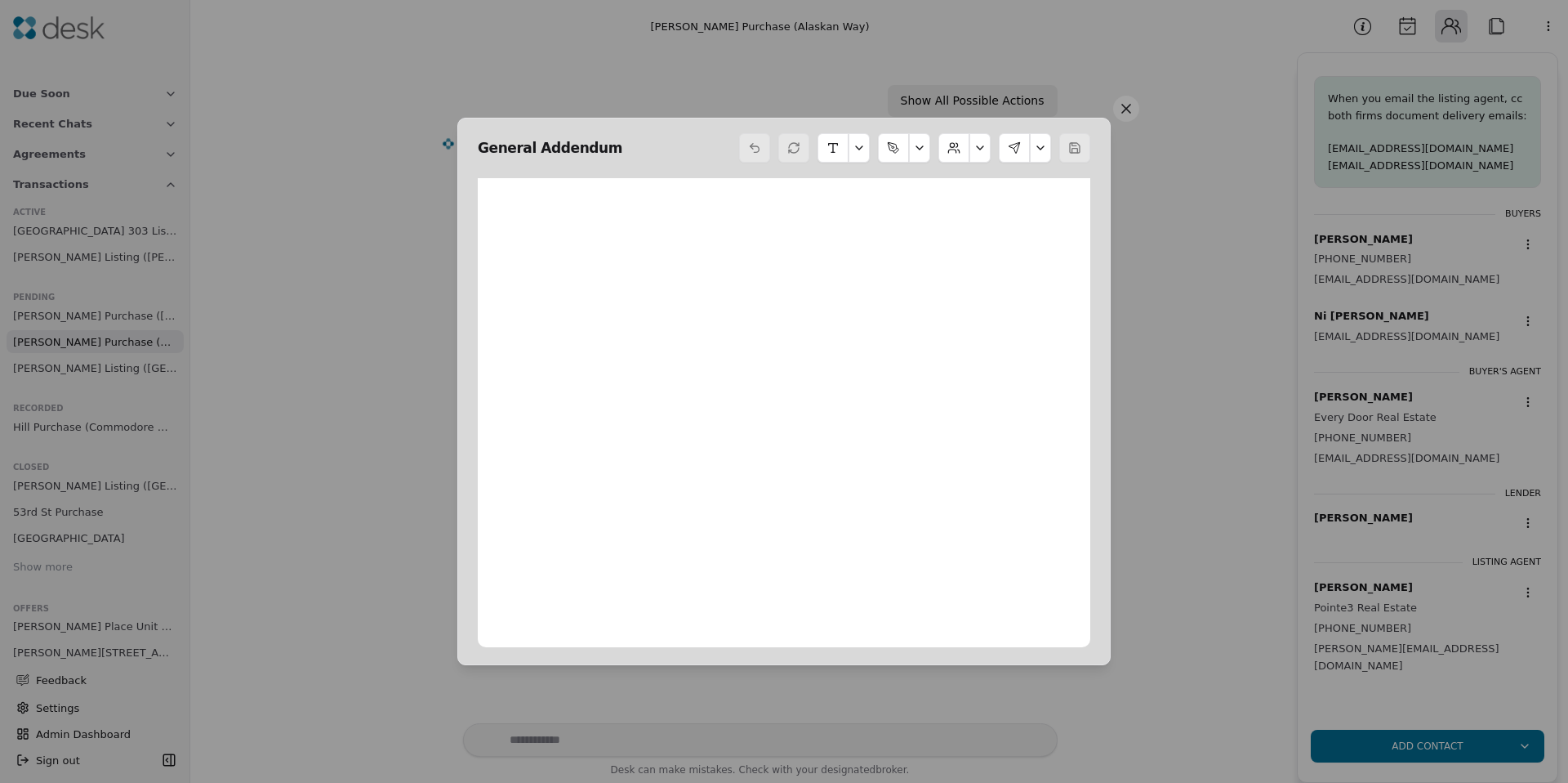
scroll to position [9, 0]
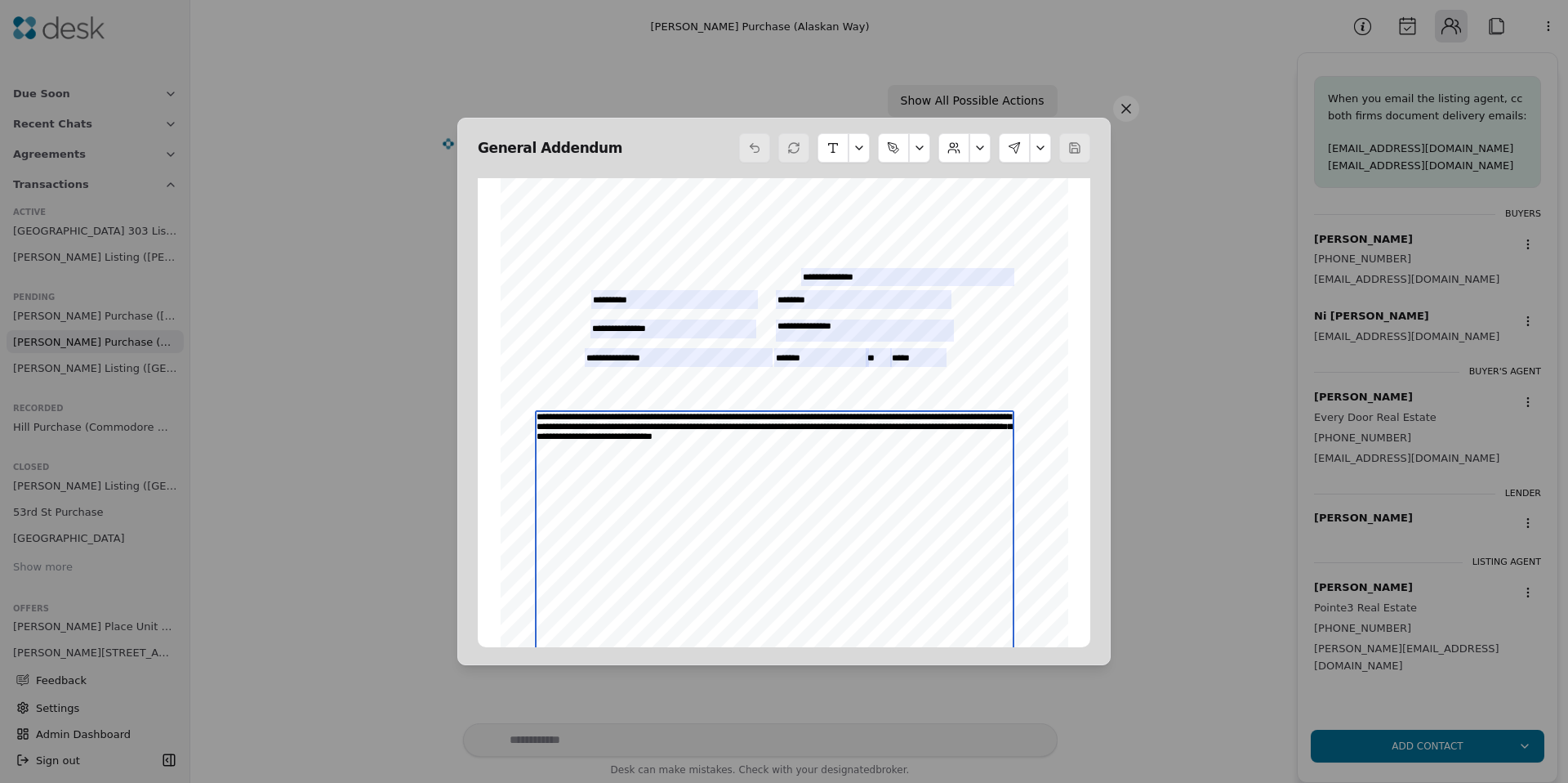
click at [712, 430] on textarea "**********" at bounding box center [775, 553] width 480 height 286
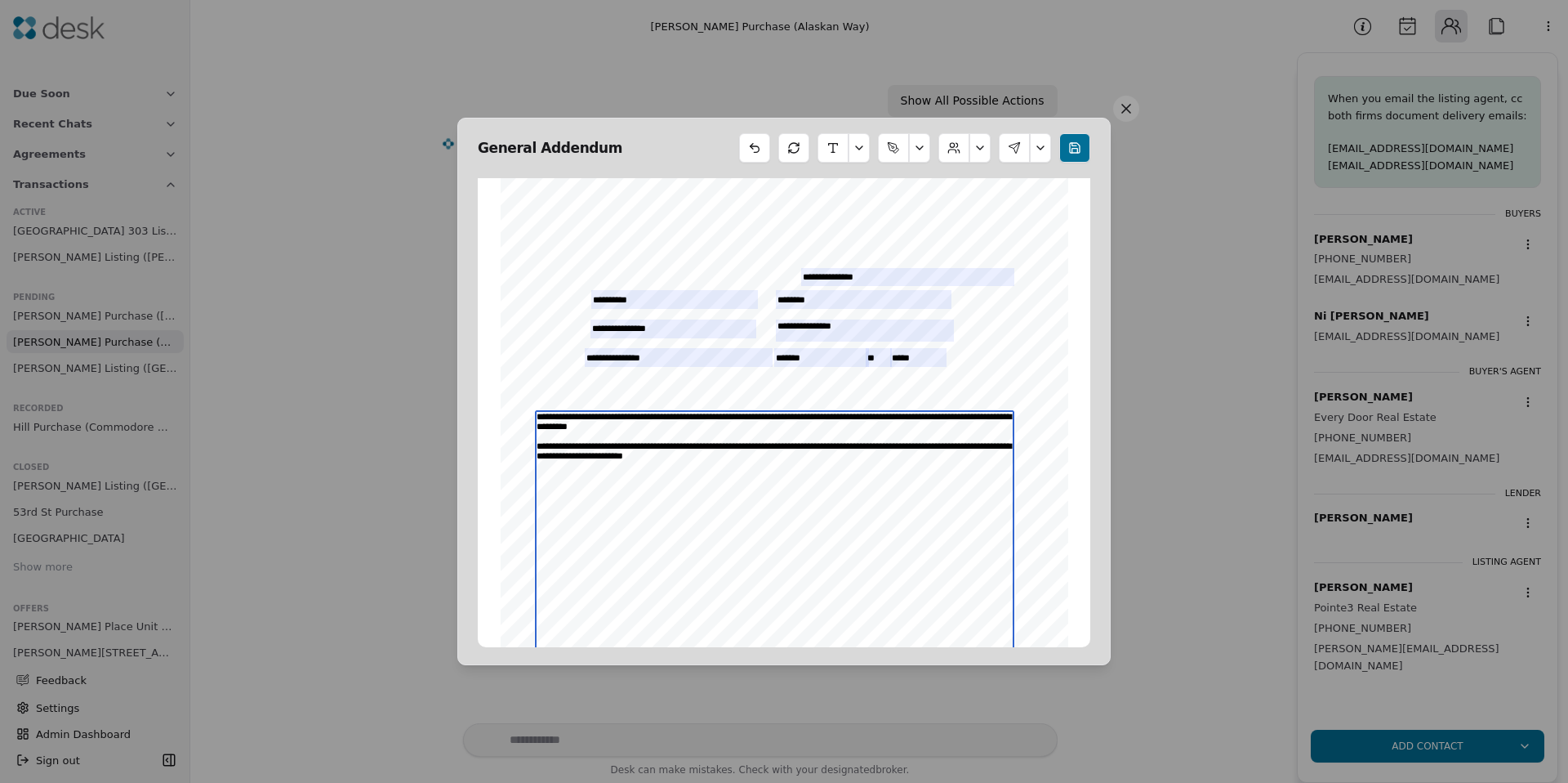
scroll to position [11, 0]
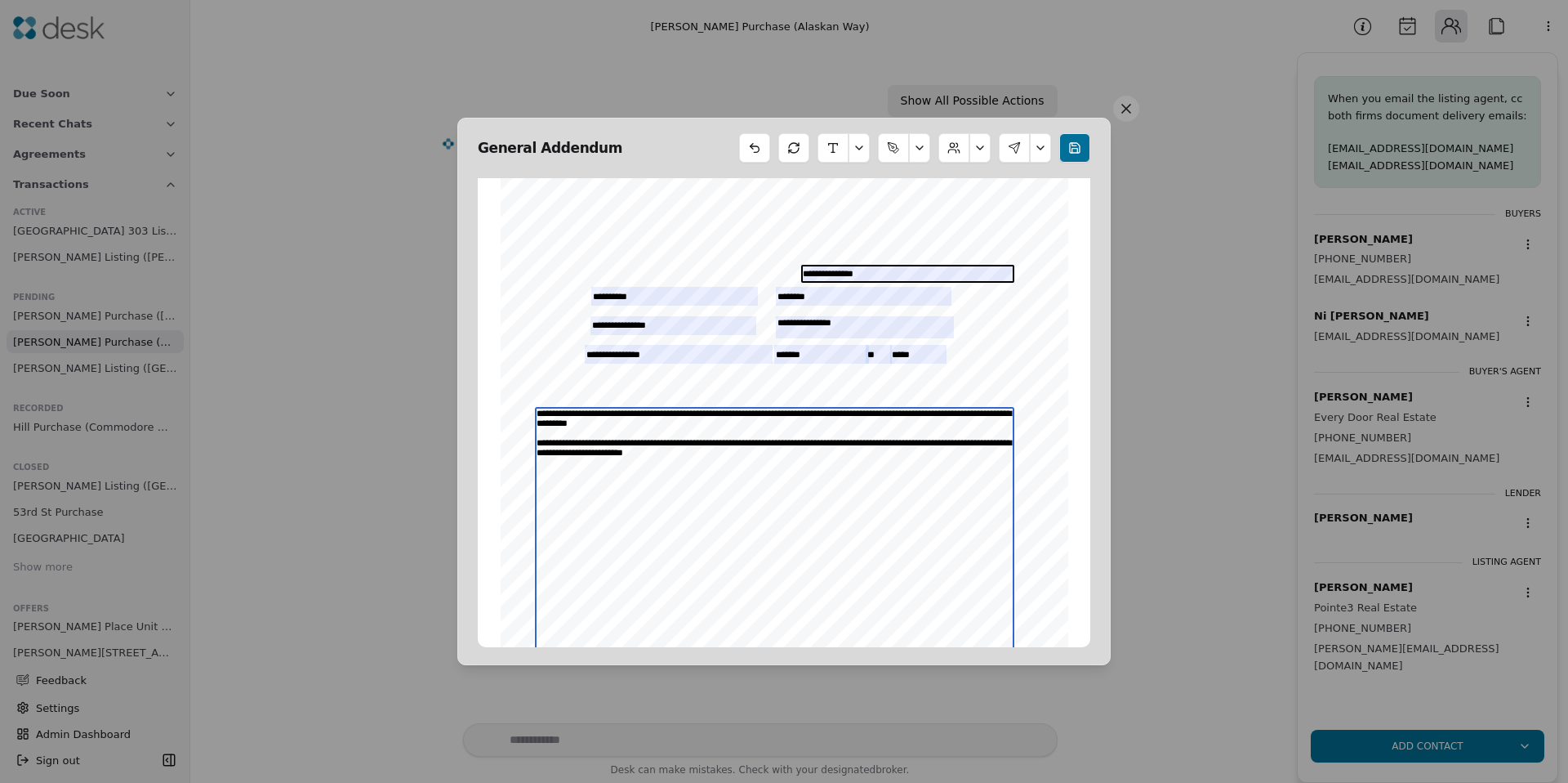
type textarea "**********"
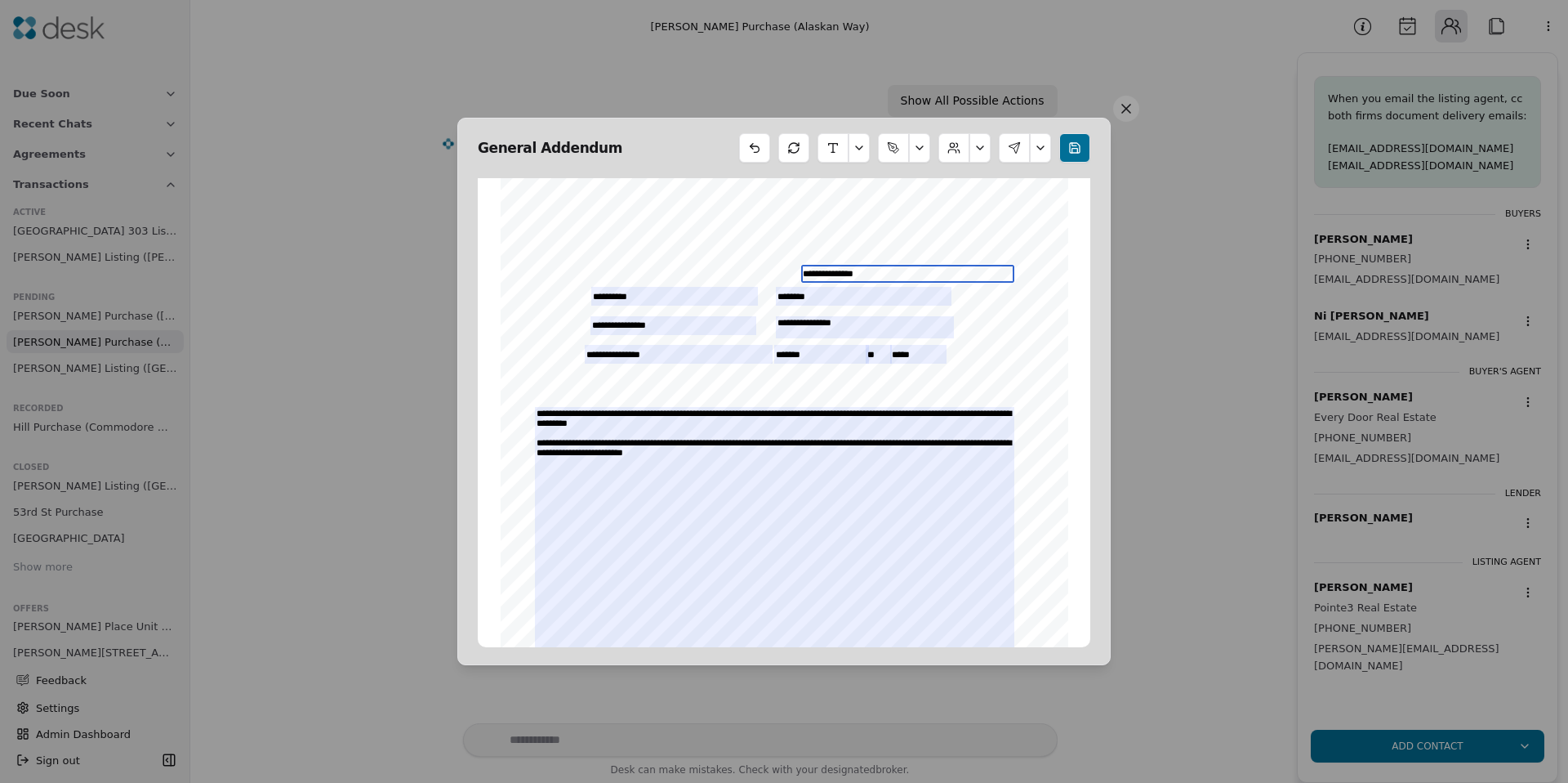
click at [827, 275] on input "**********" at bounding box center [908, 273] width 214 height 18
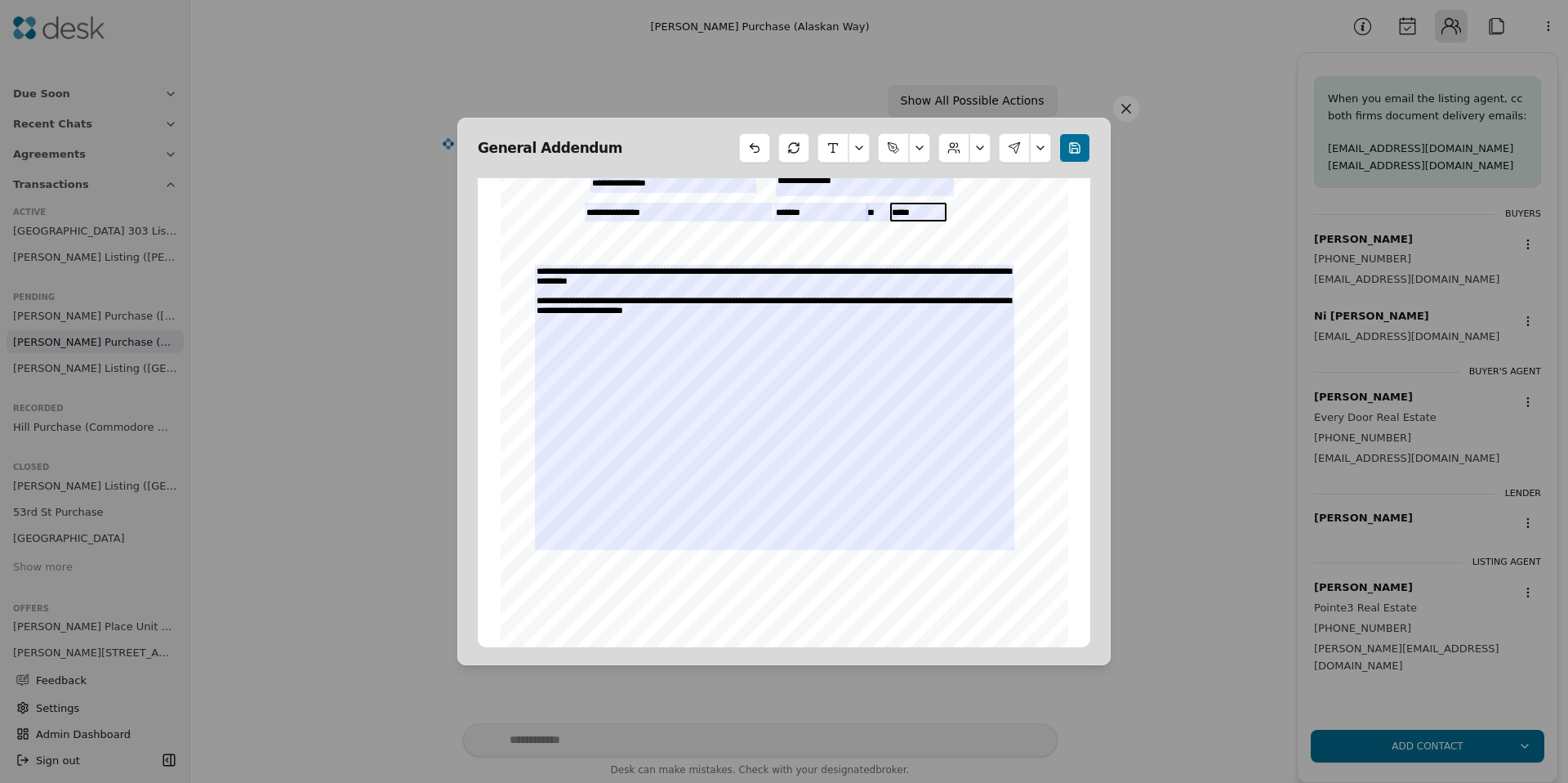
scroll to position [0, 0]
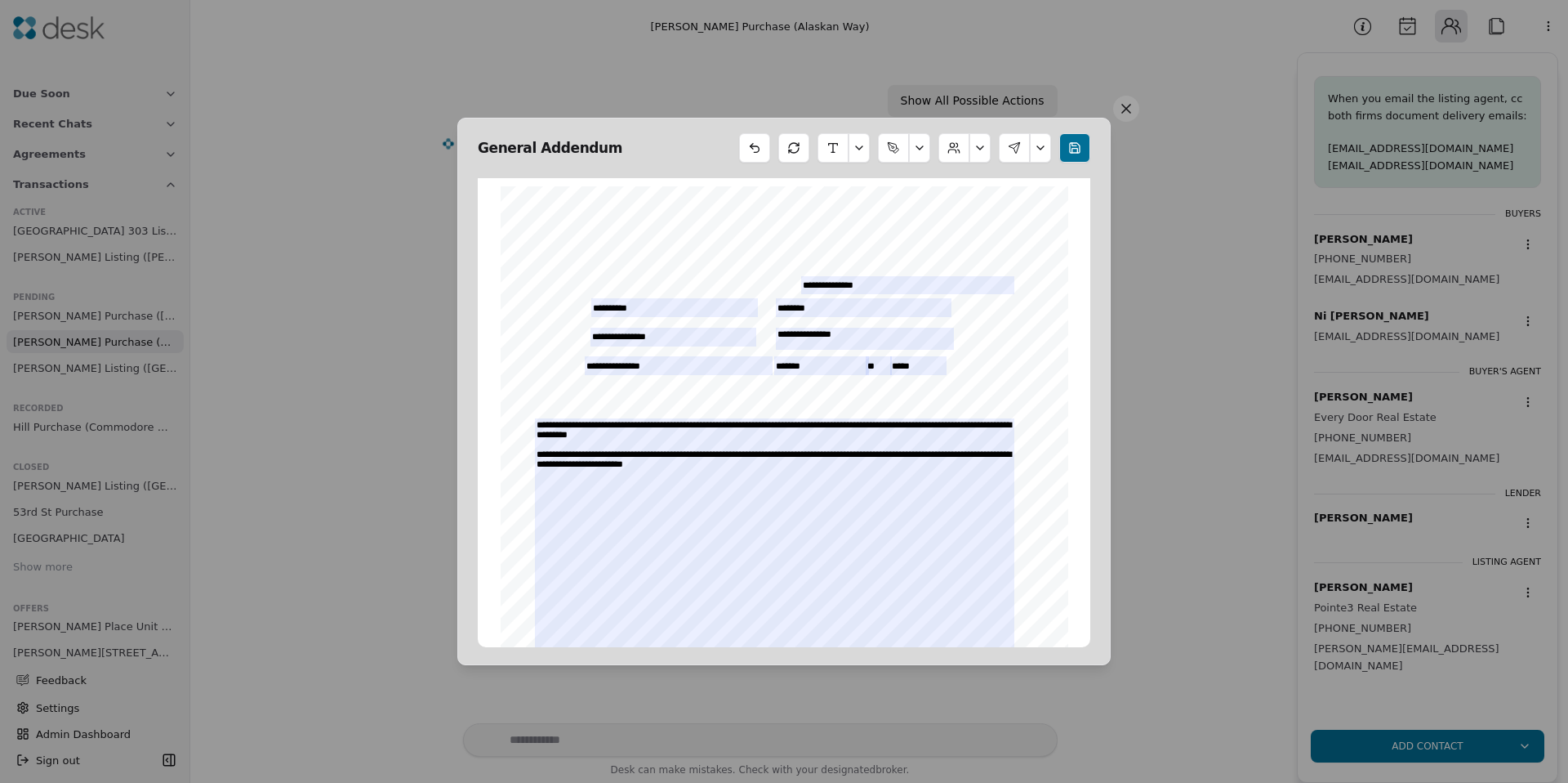
click at [1034, 147] on button at bounding box center [1041, 148] width 21 height 29
click at [899, 181] on div "Form 34 ©Copyright 2010 Addendum/Amendment to P&S Northwest Multiple Listing Se…" at bounding box center [784, 553] width 582 height 749
click at [861, 152] on button "button" at bounding box center [859, 148] width 21 height 29
click at [860, 152] on button "button" at bounding box center [859, 148] width 21 height 29
click at [914, 148] on button "button" at bounding box center [920, 148] width 21 height 29
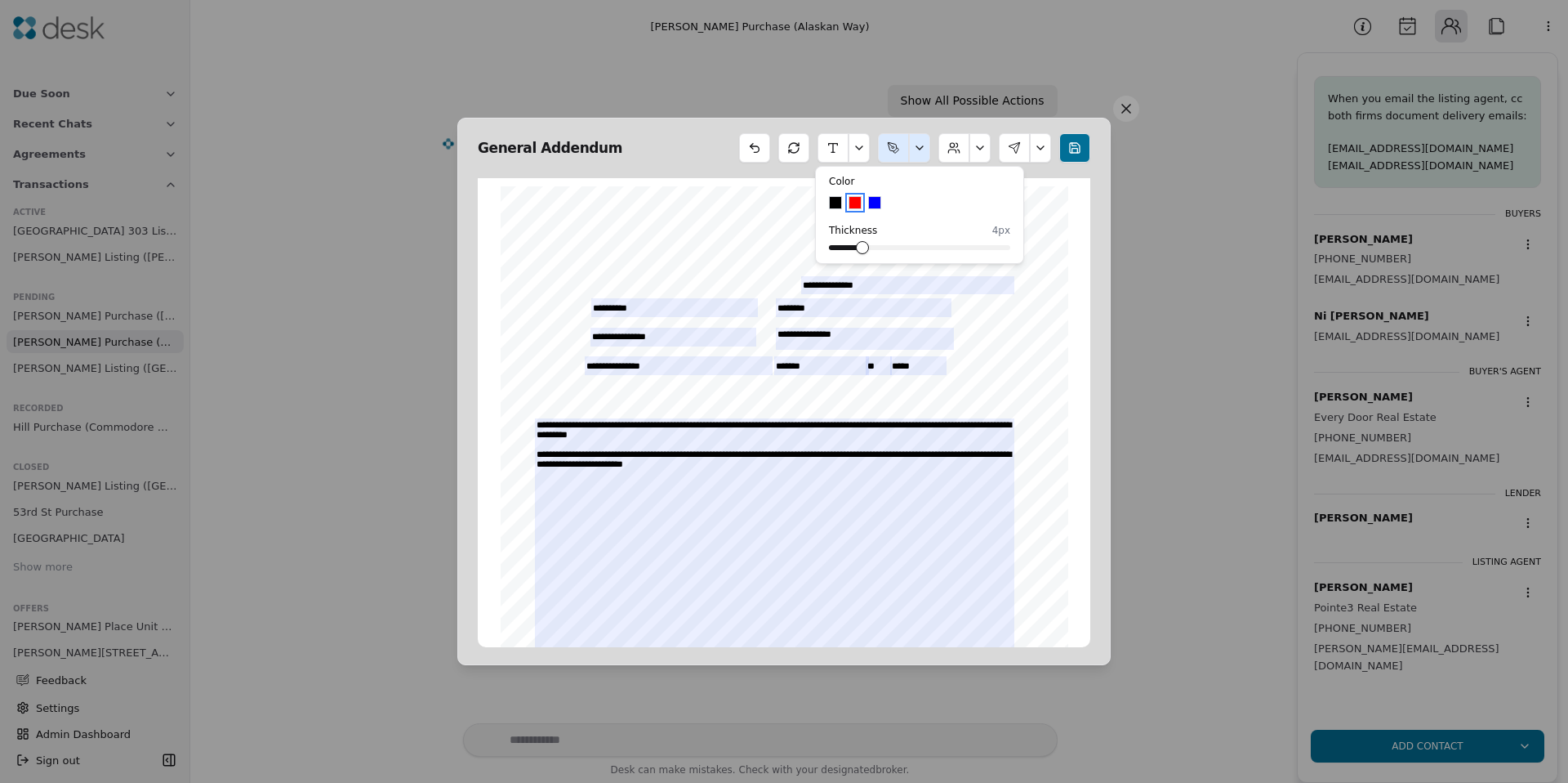
click at [975, 142] on button at bounding box center [980, 148] width 21 height 29
click at [952, 152] on button at bounding box center [954, 148] width 31 height 29
click at [942, 148] on button at bounding box center [954, 148] width 31 height 29
click at [942, 183] on button "Edit Buyers" at bounding box center [938, 187] width 91 height 29
click at [1039, 145] on button at bounding box center [1041, 148] width 21 height 29
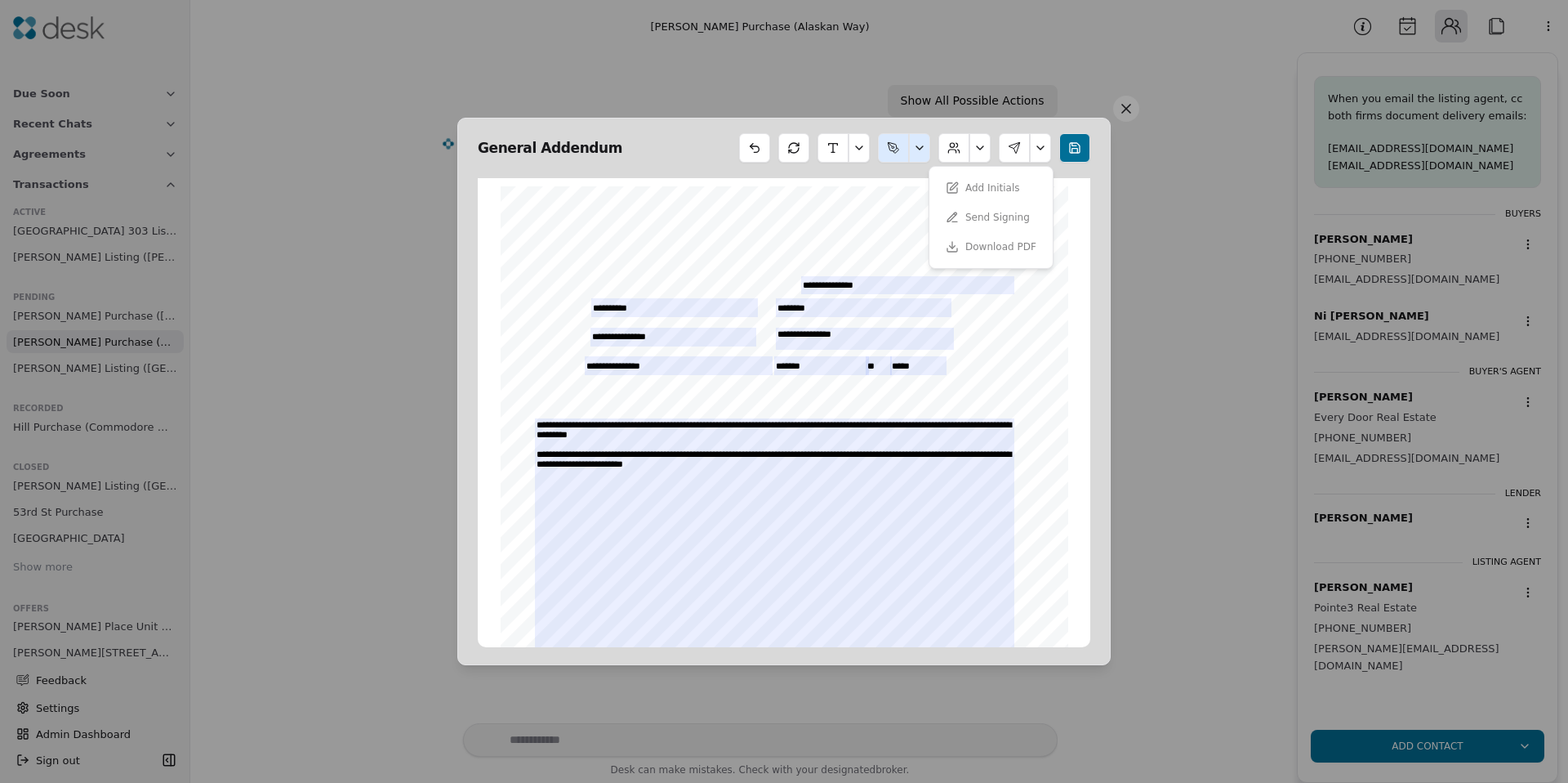
drag, startPoint x: 825, startPoint y: 216, endPoint x: 916, endPoint y: 186, distance: 95.8
click at [828, 215] on div at bounding box center [784, 553] width 568 height 735
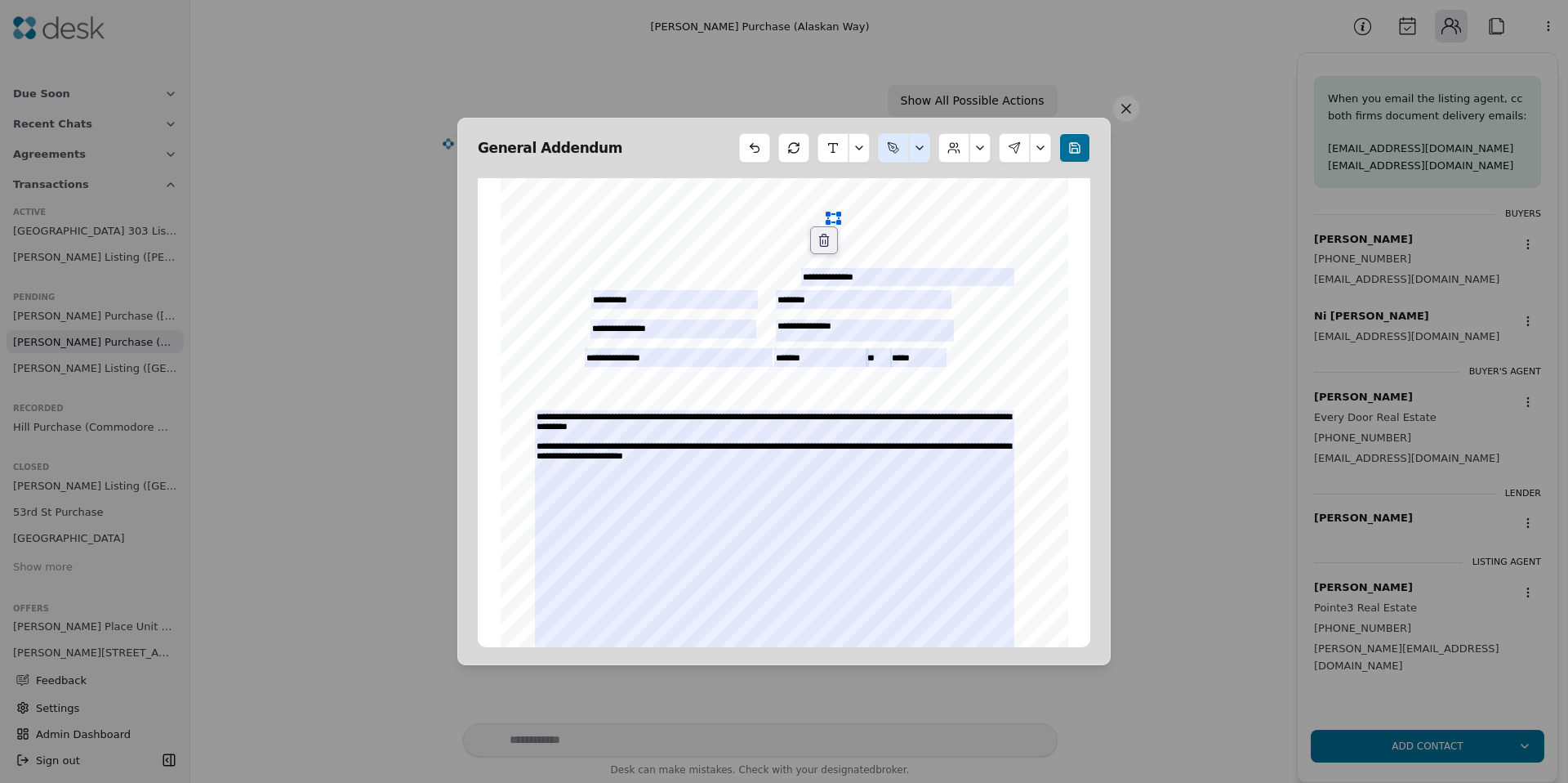
click at [1079, 144] on button at bounding box center [1075, 148] width 31 height 29
click at [1041, 150] on button at bounding box center [1041, 148] width 21 height 29
click at [964, 217] on button "Send Signing" at bounding box center [988, 217] width 104 height 29
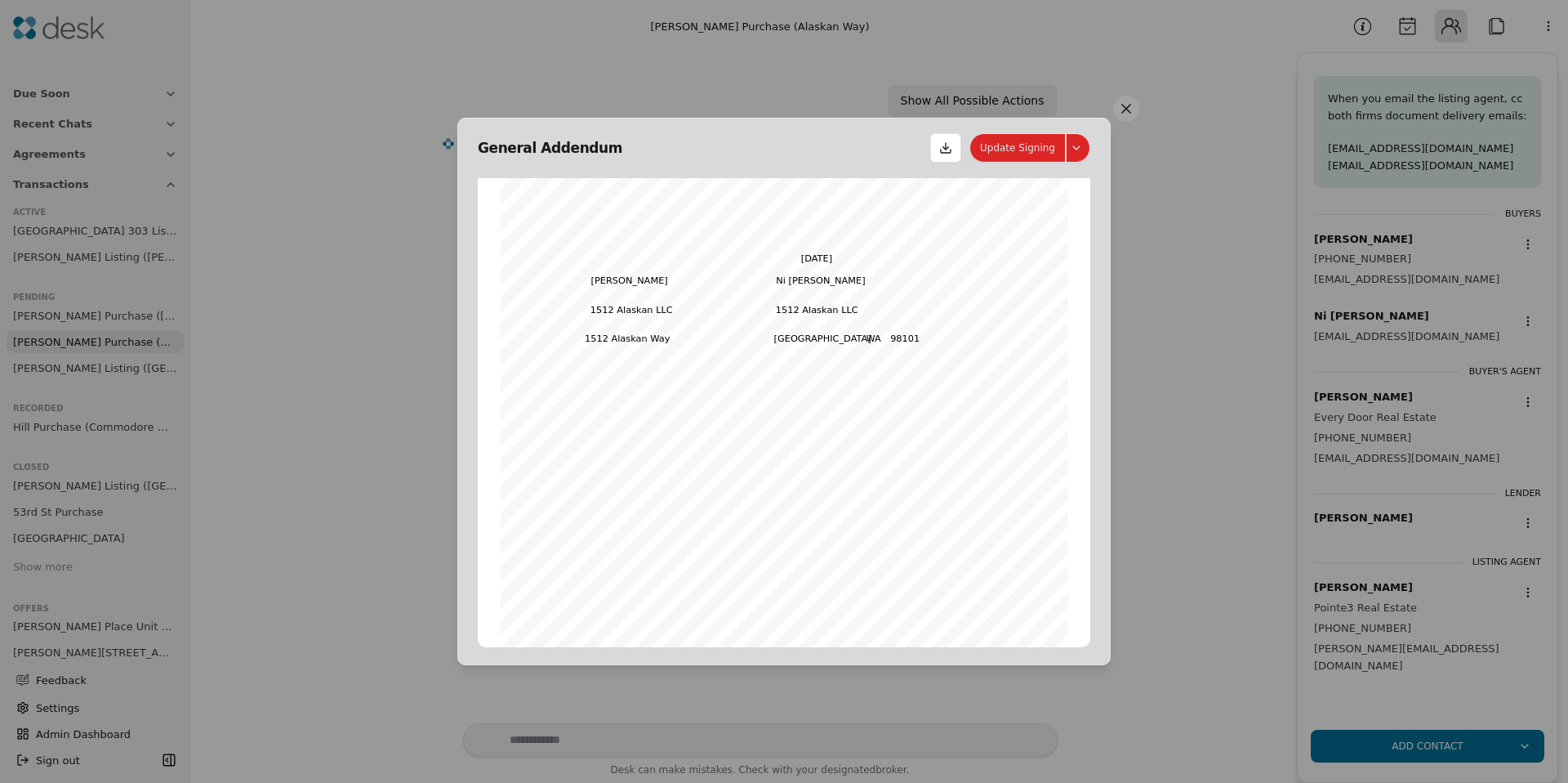
scroll to position [0, 0]
click at [1072, 148] on button at bounding box center [1078, 148] width 25 height 29
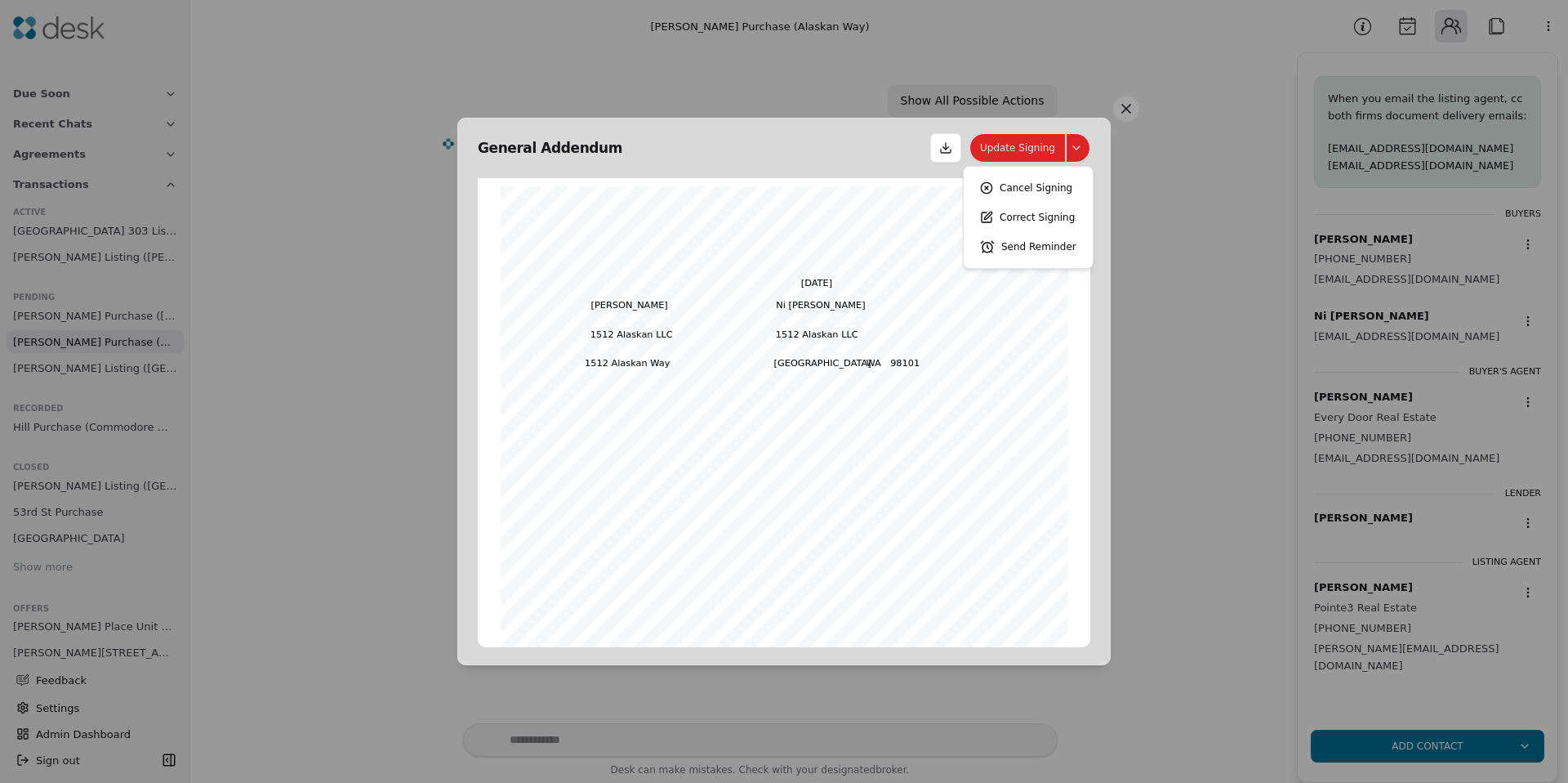
click at [1019, 212] on button "Correct Signing" at bounding box center [1028, 217] width 116 height 29
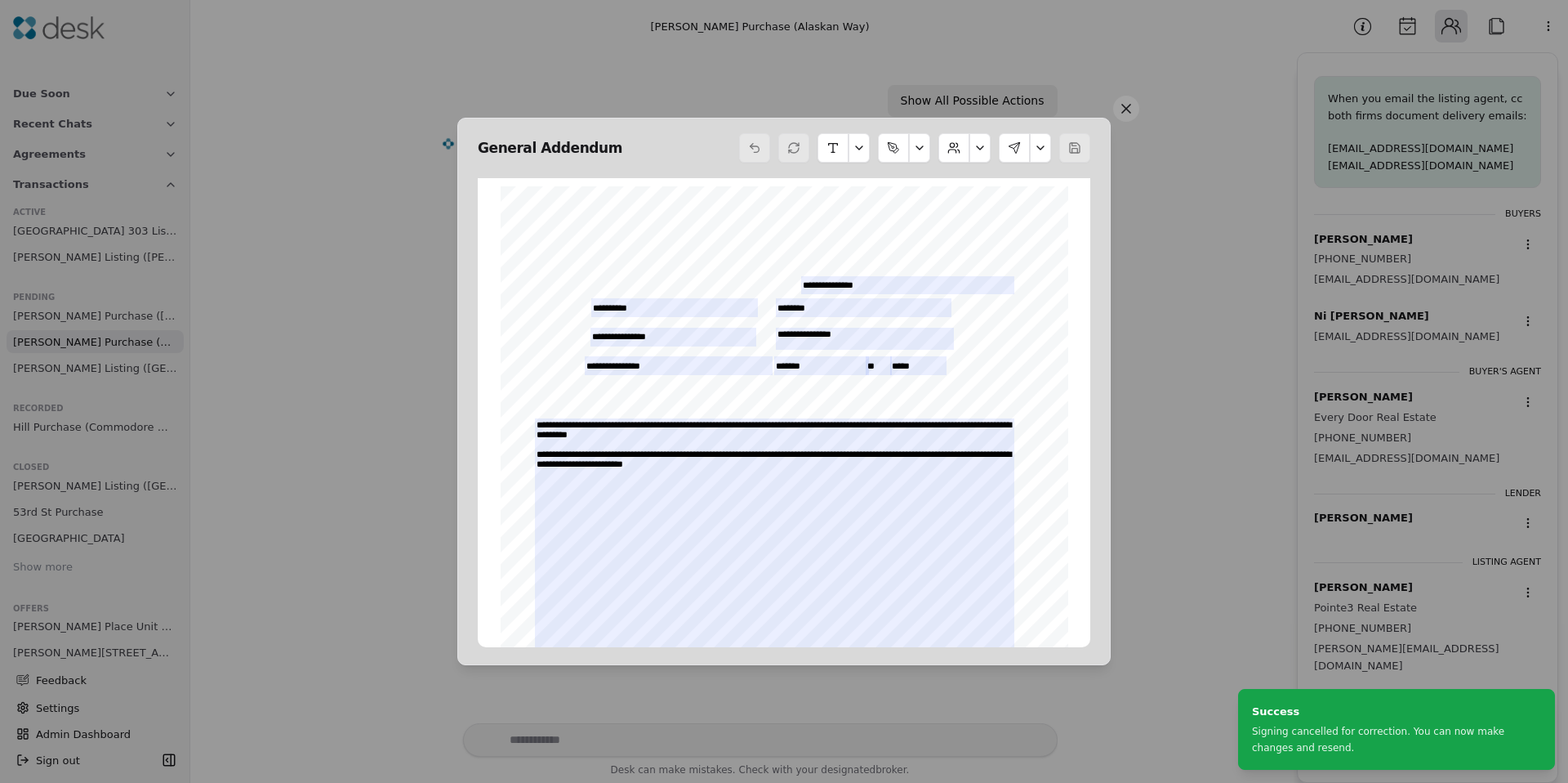
click at [1042, 148] on button at bounding box center [1041, 148] width 21 height 29
click at [1001, 213] on button "Send Signing" at bounding box center [988, 217] width 104 height 29
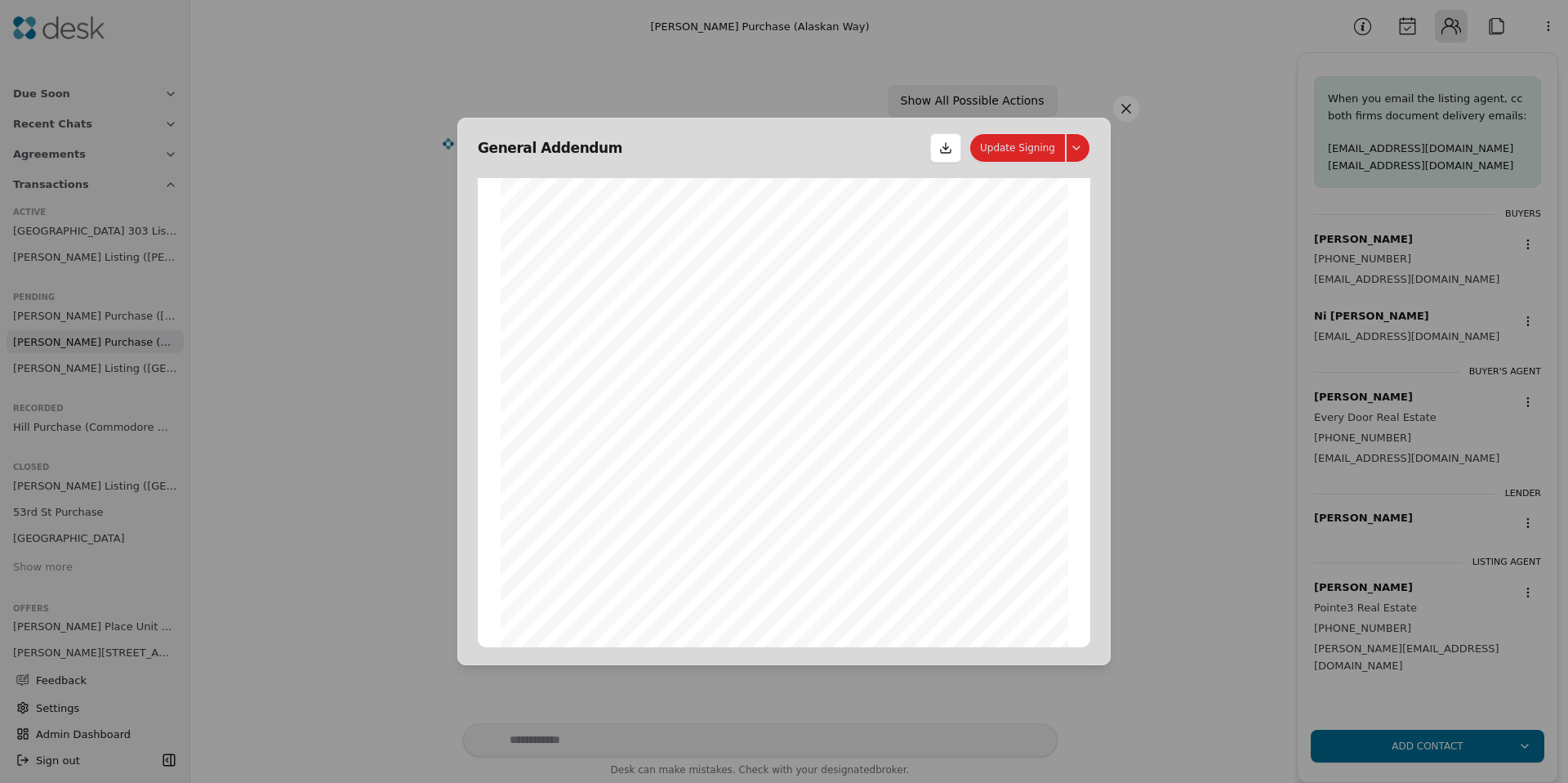
scroll to position [280, 0]
drag, startPoint x: 570, startPoint y: 590, endPoint x: 561, endPoint y: 587, distance: 9.5
click at [569, 590] on span "_________________________" at bounding box center [605, 591] width 103 height 8
drag, startPoint x: 561, startPoint y: 587, endPoint x: 588, endPoint y: 563, distance: 36.1
click at [589, 561] on div "Form 34 ©Copyright 2010 Addendum/Amendment to P&S Northwest Multiple Listing Se…" at bounding box center [784, 273] width 568 height 735
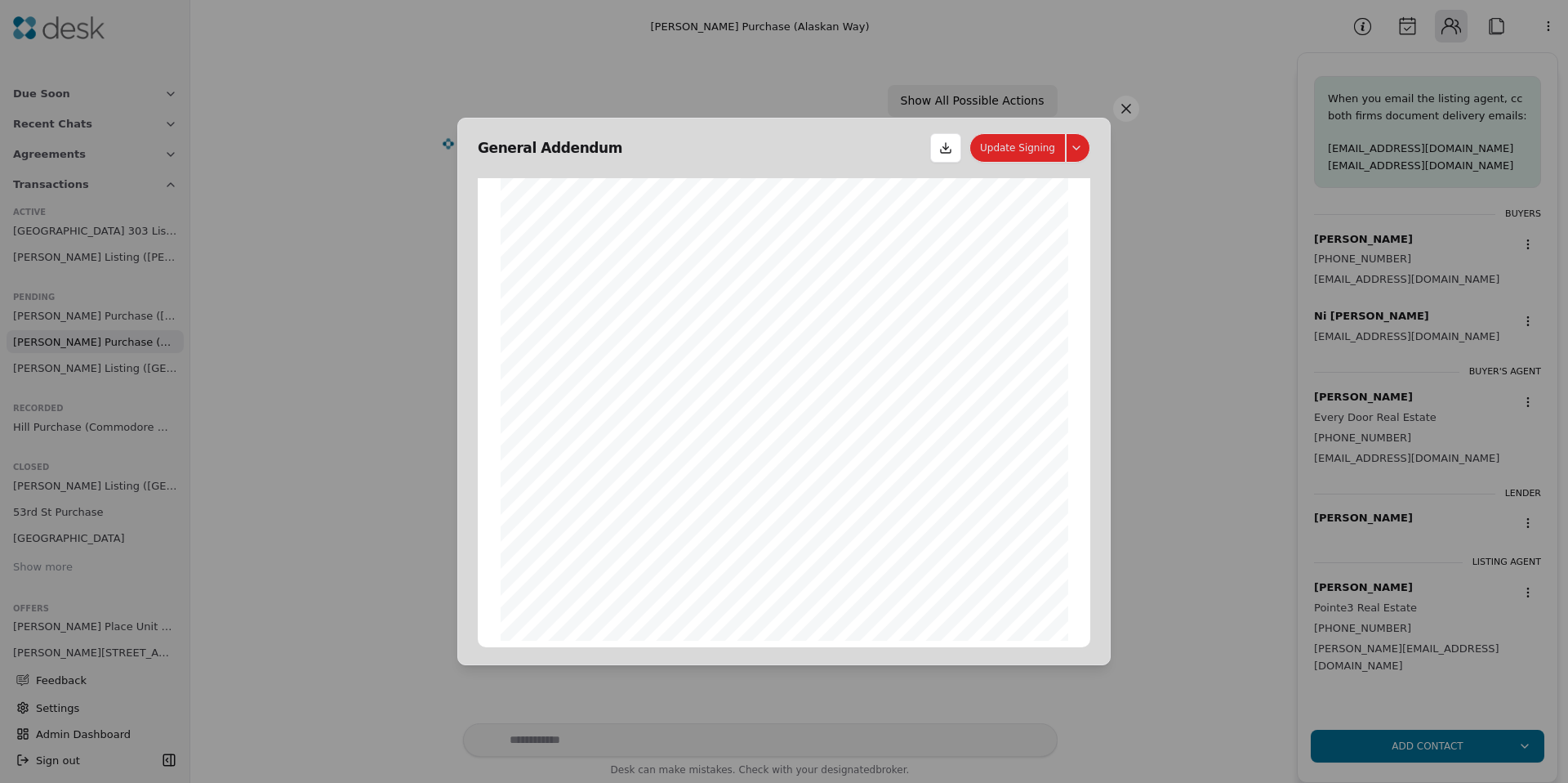
click at [587, 566] on div "Form 34 ©Copyright 2010 Addendum/Amendment to P&S Northwest Multiple Listing Se…" at bounding box center [784, 273] width 568 height 735
click at [1079, 147] on button at bounding box center [1078, 148] width 25 height 29
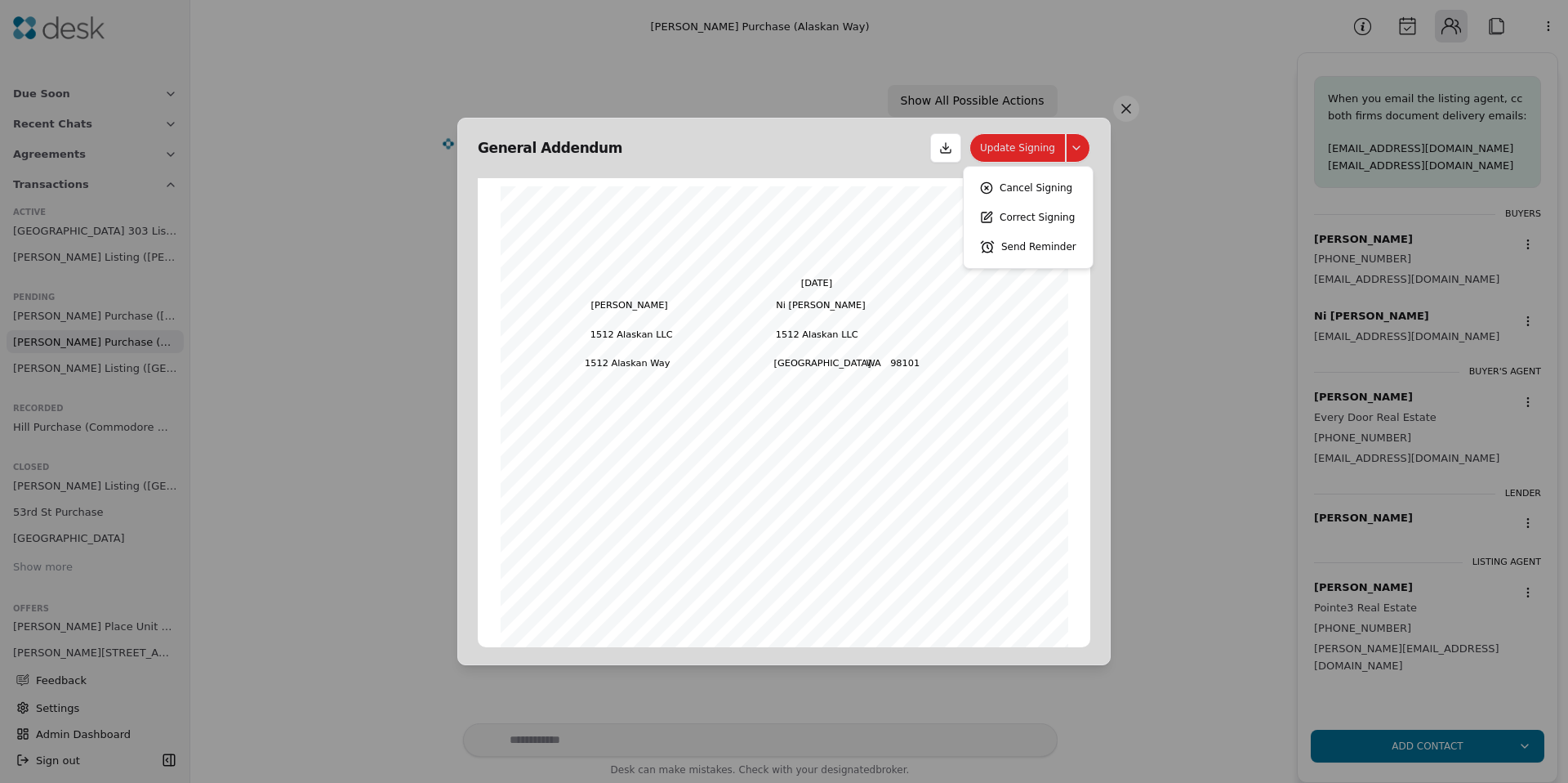
click at [950, 157] on button at bounding box center [945, 148] width 31 height 29
click at [1073, 148] on button at bounding box center [1078, 148] width 25 height 29
click at [1027, 193] on button "Cancel Signing" at bounding box center [1028, 187] width 116 height 29
drag, startPoint x: 1127, startPoint y: 104, endPoint x: 1114, endPoint y: 99, distance: 13.9
click at [1126, 105] on button at bounding box center [1127, 109] width 26 height 26
